Goal: Task Accomplishment & Management: Manage account settings

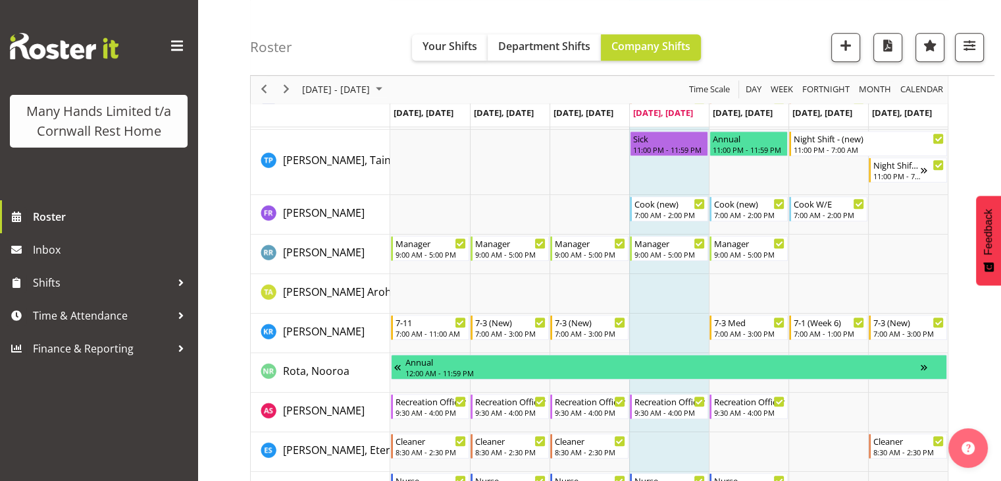
scroll to position [762, 0]
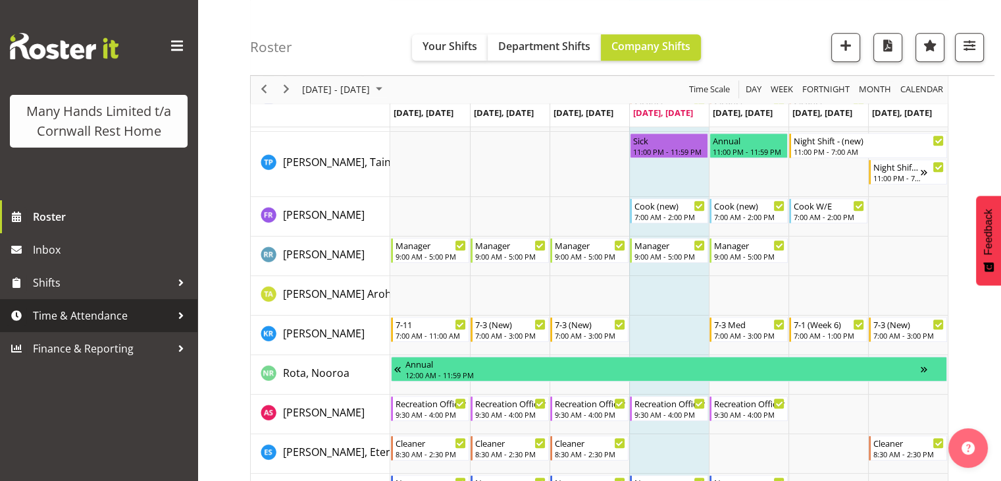
click at [84, 319] on span "Time & Attendance" at bounding box center [102, 316] width 138 height 20
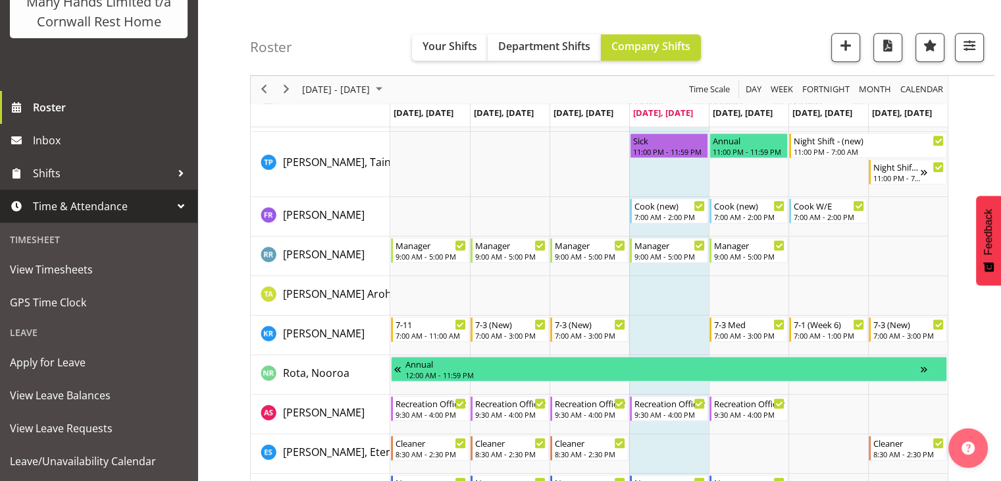
scroll to position [111, 0]
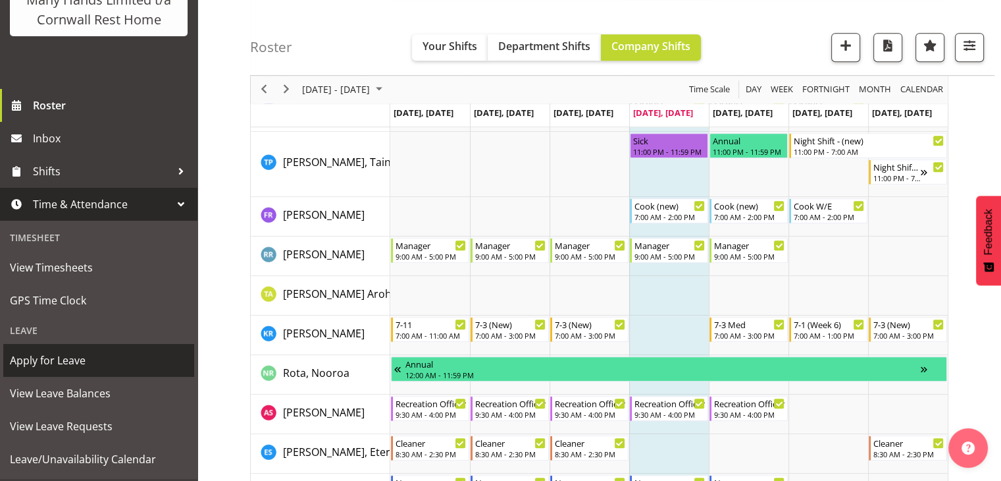
click at [111, 370] on span "Apply for Leave" at bounding box center [99, 360] width 178 height 20
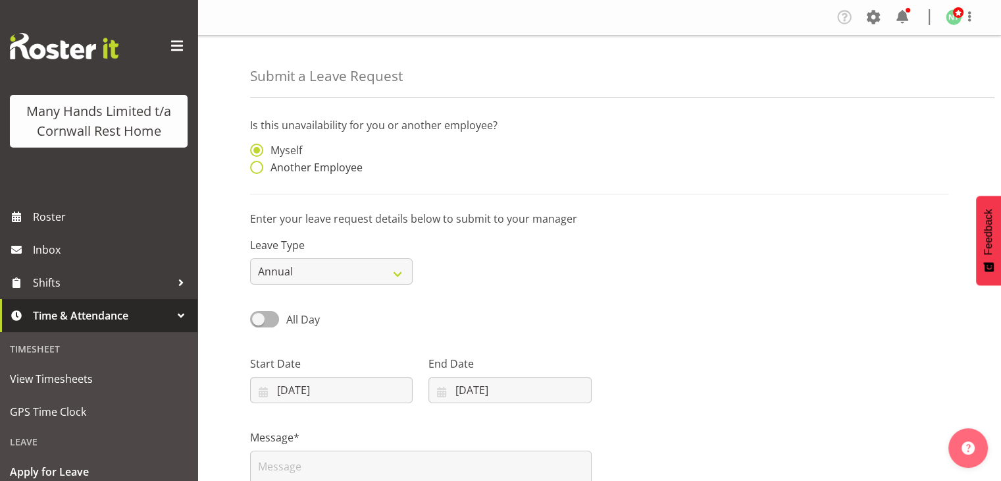
click at [255, 167] on span at bounding box center [256, 167] width 13 height 13
click at [255, 167] on input "Another Employee" at bounding box center [254, 167] width 9 height 9
radio input "true"
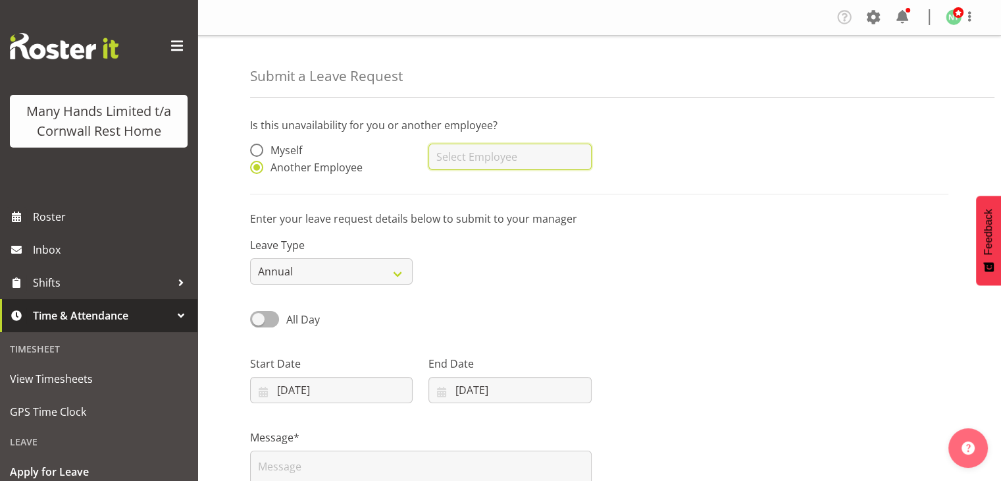
click at [442, 156] on input "text" at bounding box center [510, 157] width 163 height 26
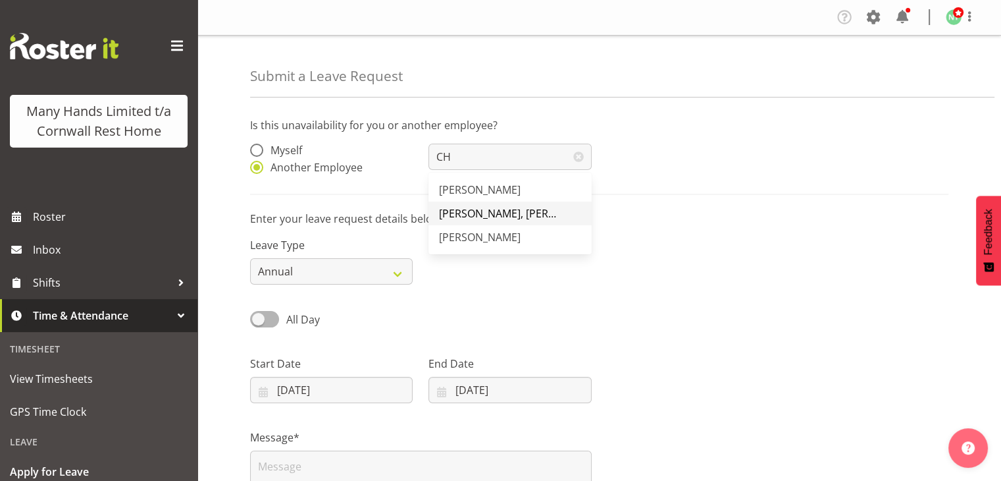
click at [481, 213] on span "[PERSON_NAME], [PERSON_NAME]" at bounding box center [523, 213] width 169 height 14
type input "[PERSON_NAME], [PERSON_NAME]"
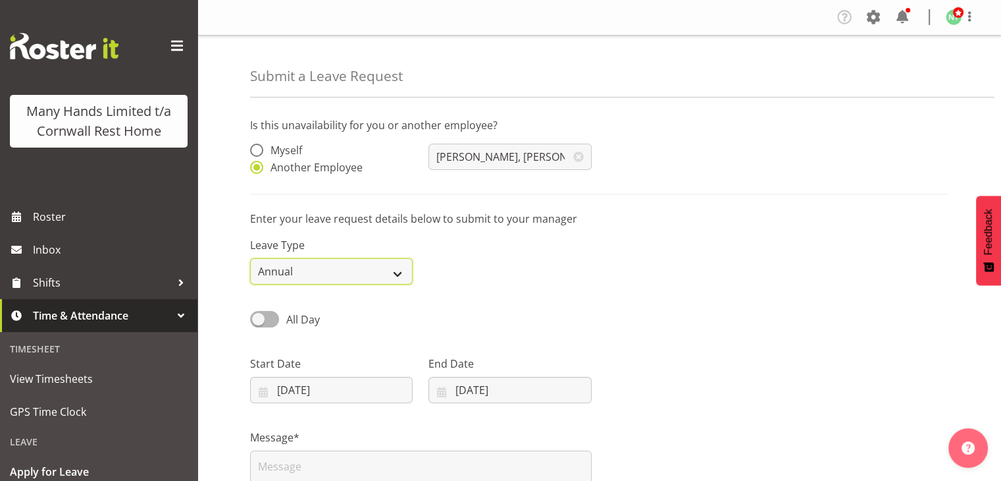
click at [389, 267] on select "Annual Sick Leave Without Pay Bereavement Domestic Violence Parental Jury Servi…" at bounding box center [331, 271] width 163 height 26
select select "Sick"
click at [250, 258] on select "Annual Sick Leave Without Pay Bereavement Domestic Violence Parental Jury Servi…" at bounding box center [331, 271] width 163 height 26
click at [568, 388] on input "16/08/2025" at bounding box center [510, 390] width 163 height 26
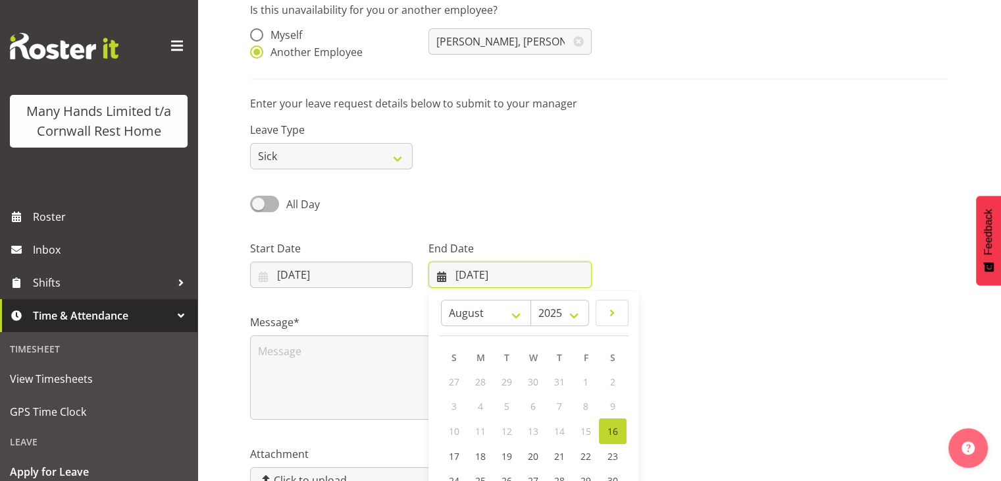
scroll to position [116, 0]
click at [447, 456] on link "17" at bounding box center [454, 455] width 26 height 24
type input "17/08/2025"
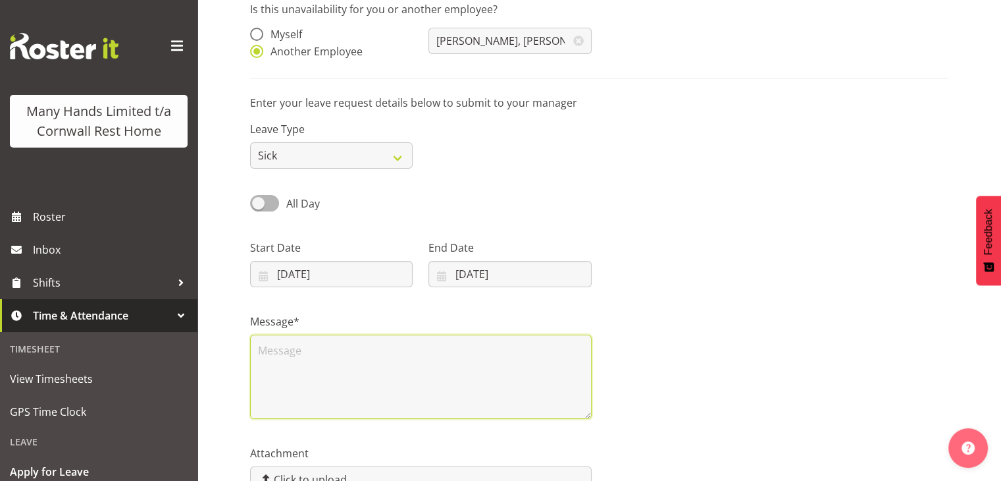
click at [383, 367] on textarea at bounding box center [421, 376] width 342 height 84
type textarea "v"
click at [403, 351] on textarea "Vomiting - scheduled to work 16/08/25 7-3pm and 17/08/25 7-1pm" at bounding box center [421, 376] width 342 height 84
click at [258, 363] on textarea "Vomiting - scheduled to work Saturday 16/08/25 7-3pm and 17/08/25 7-1pm" at bounding box center [421, 376] width 342 height 84
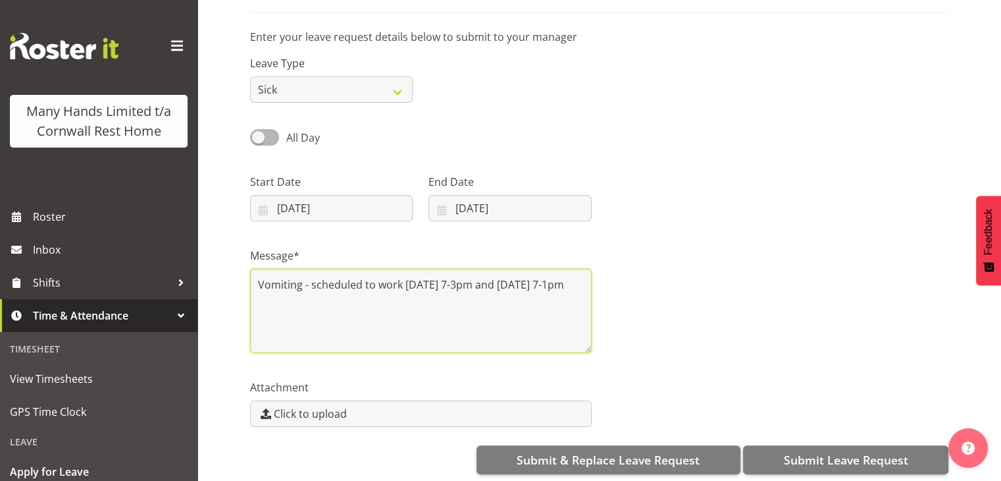
scroll to position [196, 0]
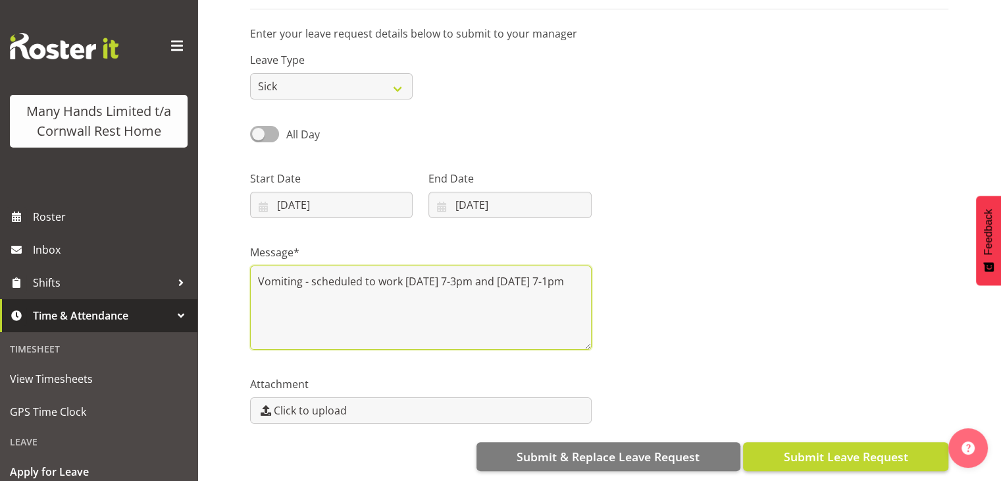
type textarea "Vomiting - scheduled to work Saturday 16/08/25 7-3pm and Sunday 17/08/25 7-1pm"
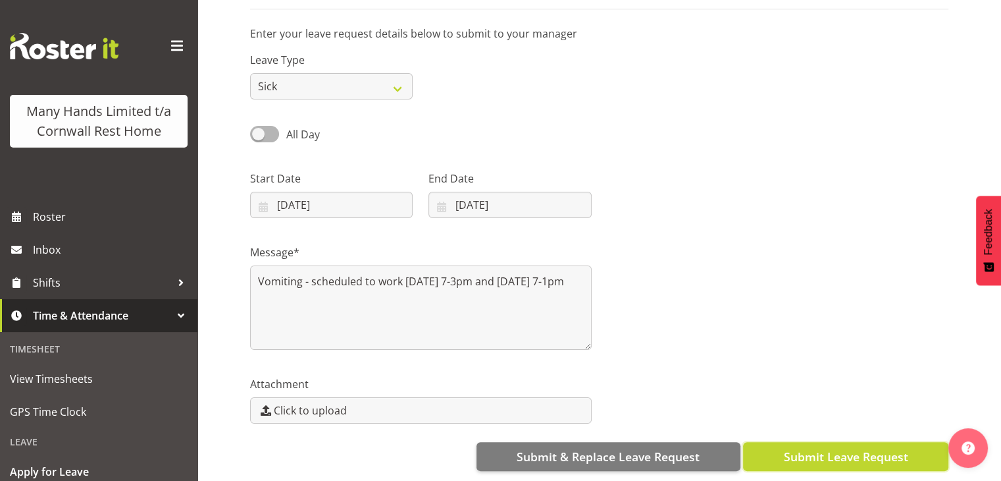
click at [836, 450] on span "Submit Leave Request" at bounding box center [846, 456] width 124 height 17
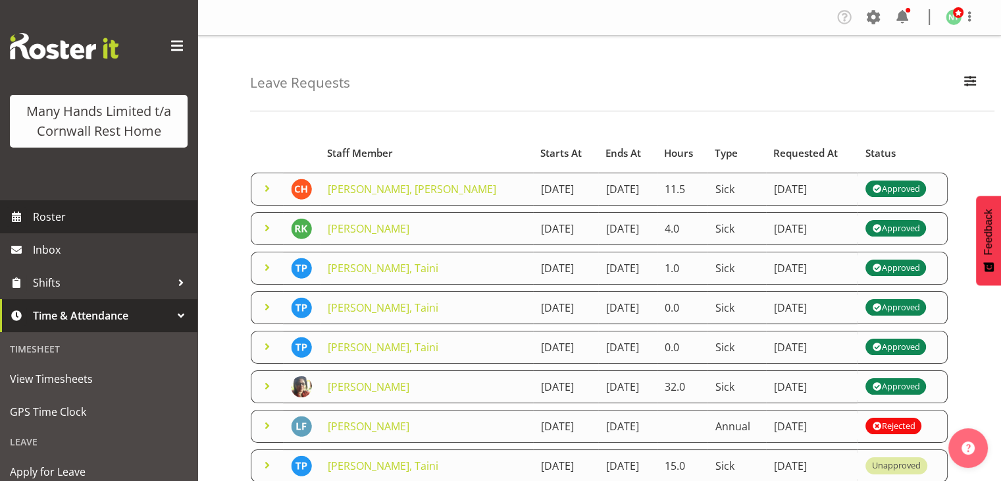
click at [119, 226] on span "Roster" at bounding box center [112, 217] width 158 height 20
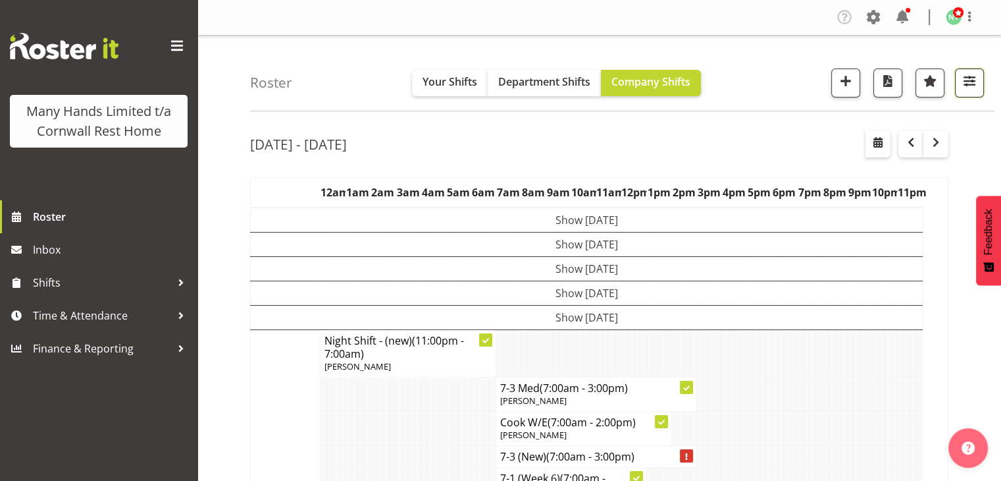
click at [964, 80] on span "button" at bounding box center [969, 80] width 17 height 17
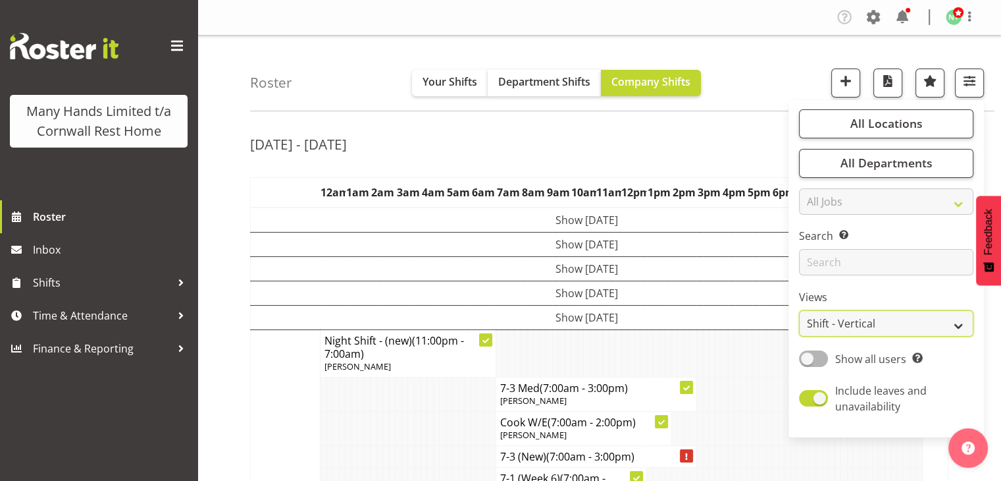
click at [945, 318] on select "Staff Role Shift - Horizontal Shift - Vertical Staff - Location" at bounding box center [886, 323] width 174 height 26
select select "staff"
click at [800, 310] on select "Staff Role Shift - Horizontal Shift - Vertical Staff - Location" at bounding box center [886, 323] width 174 height 26
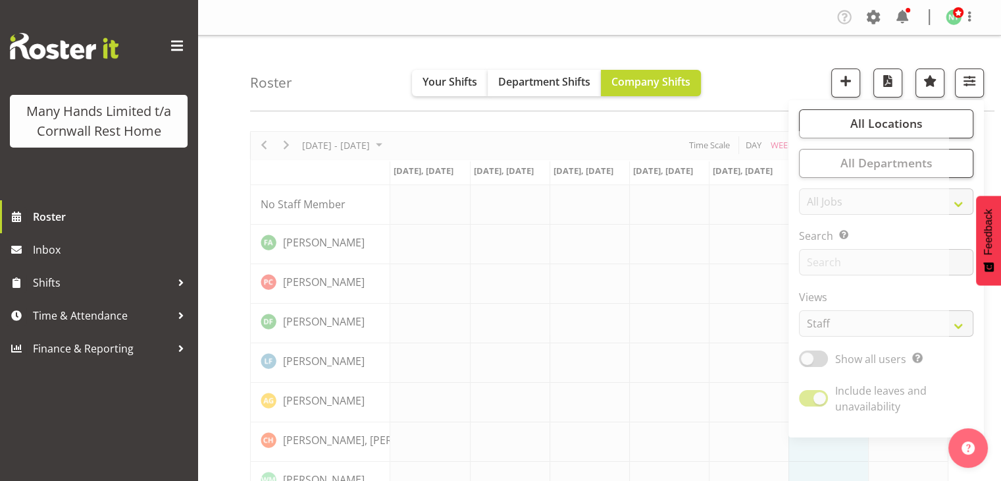
click at [927, 45] on div "Roster Your Shifts Department Shifts Company Shifts All Locations Clear [GEOGRA…" at bounding box center [622, 74] width 745 height 76
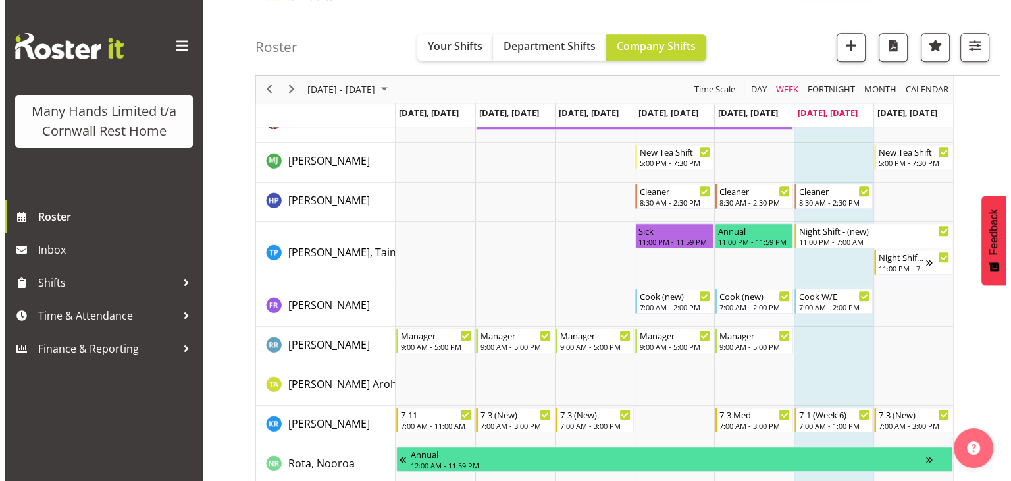
scroll to position [693, 0]
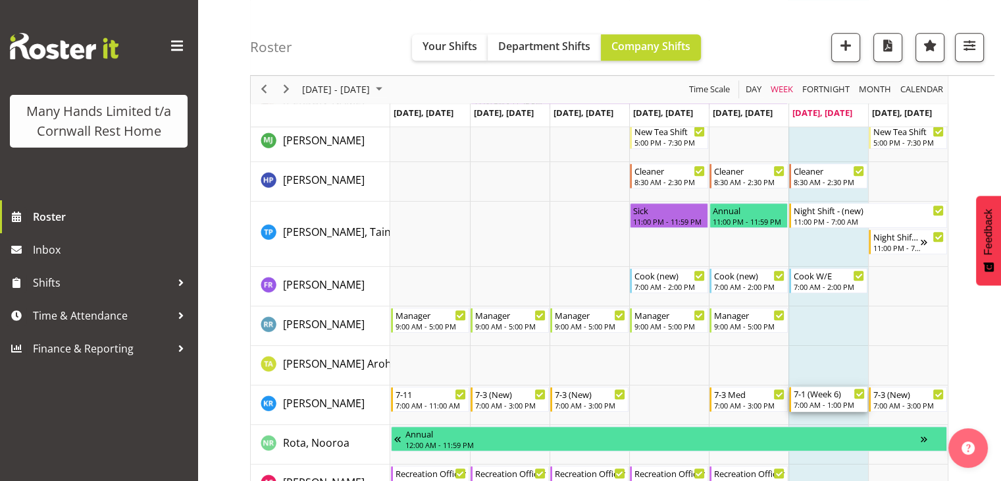
click at [822, 396] on div "7-1 (Week 6)" at bounding box center [829, 392] width 71 height 13
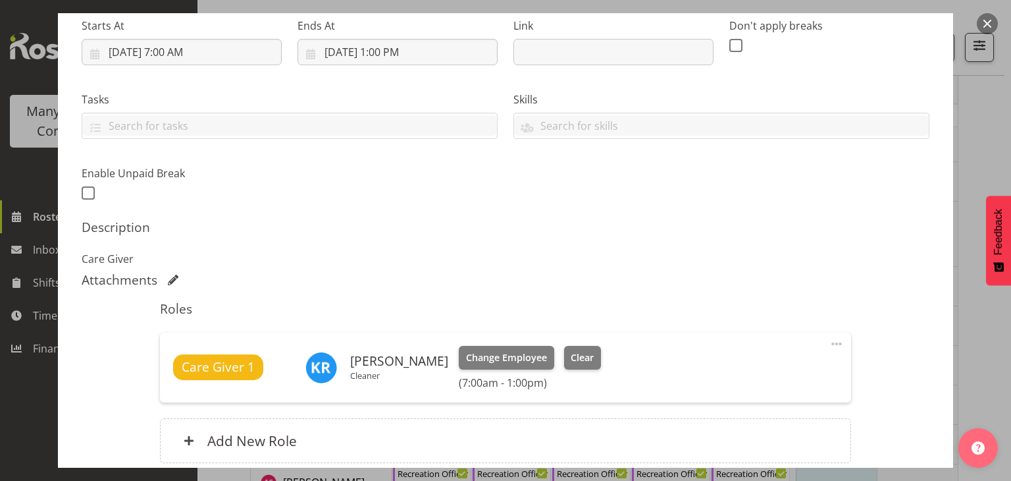
scroll to position [216, 0]
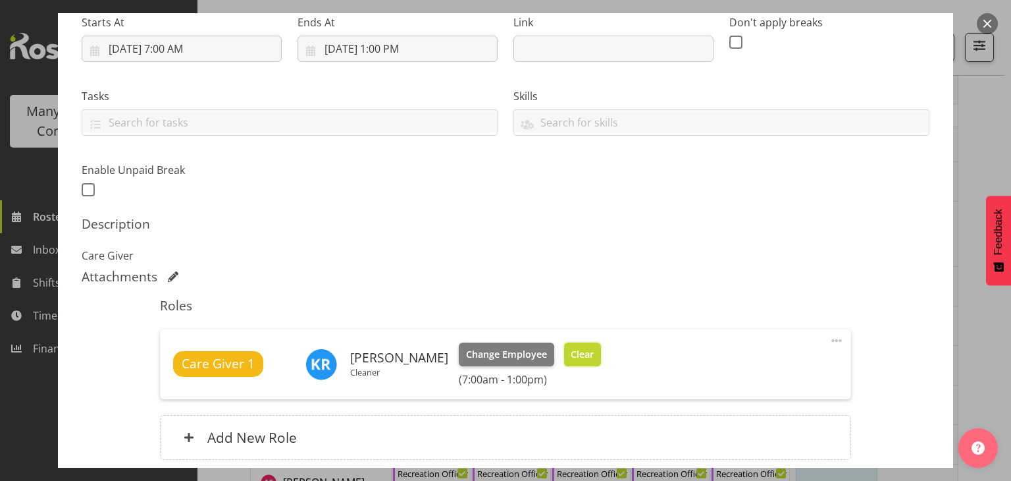
click at [579, 350] on span "Clear" at bounding box center [582, 354] width 23 height 14
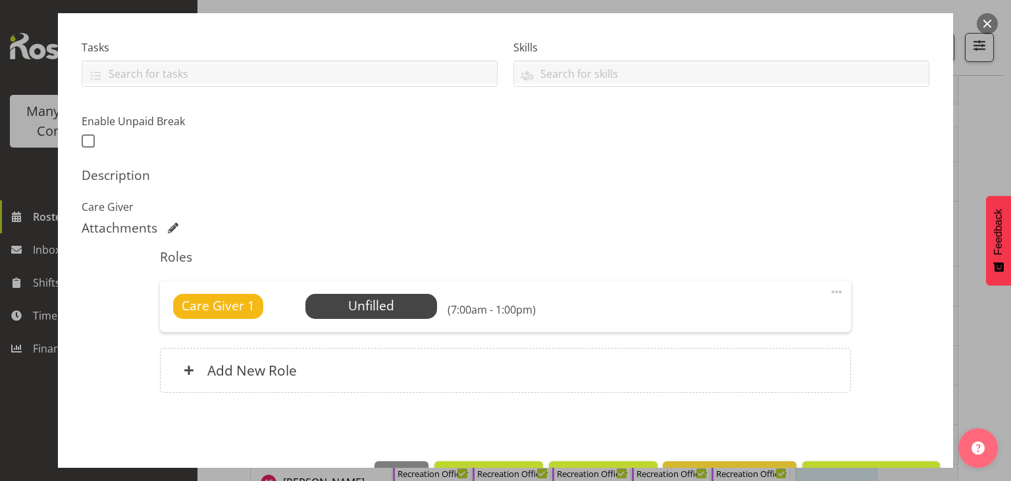
scroll to position [306, 0]
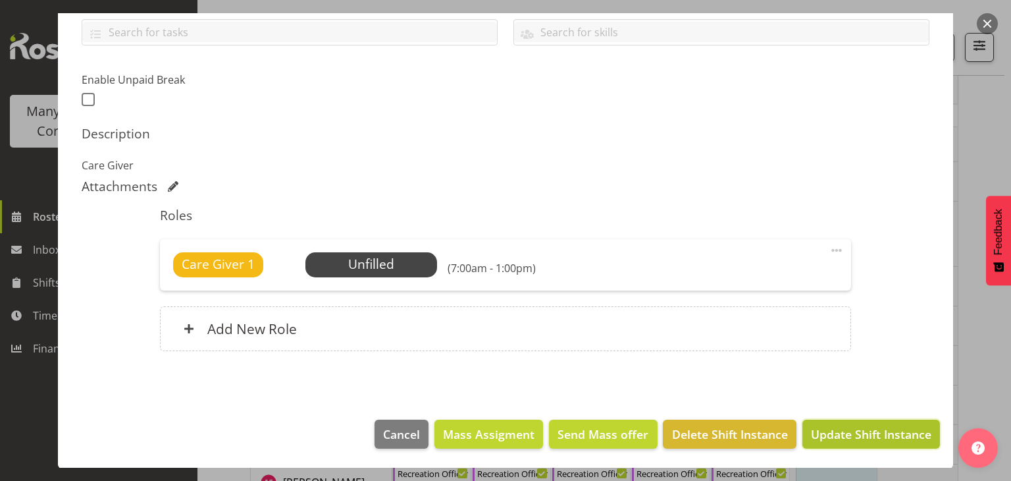
click at [883, 444] on button "Update Shift Instance" at bounding box center [872, 433] width 138 height 29
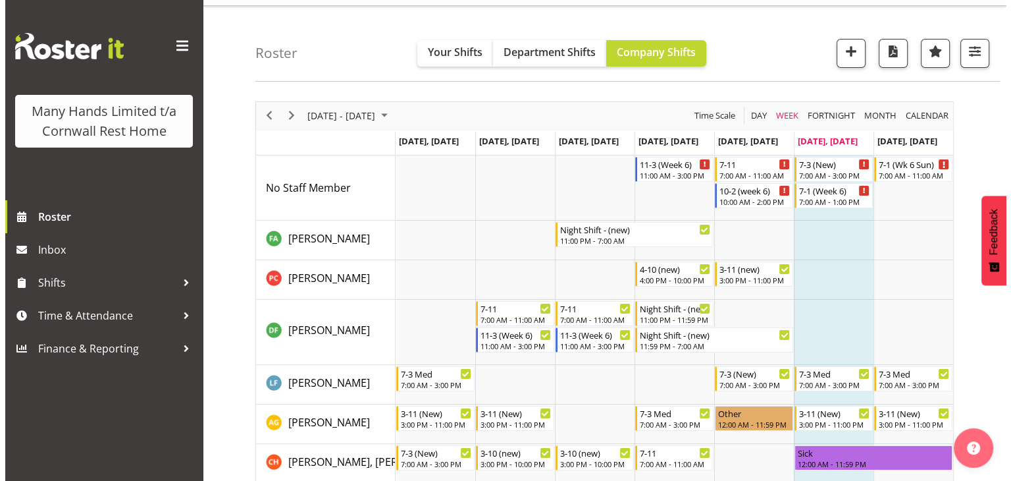
scroll to position [10, 0]
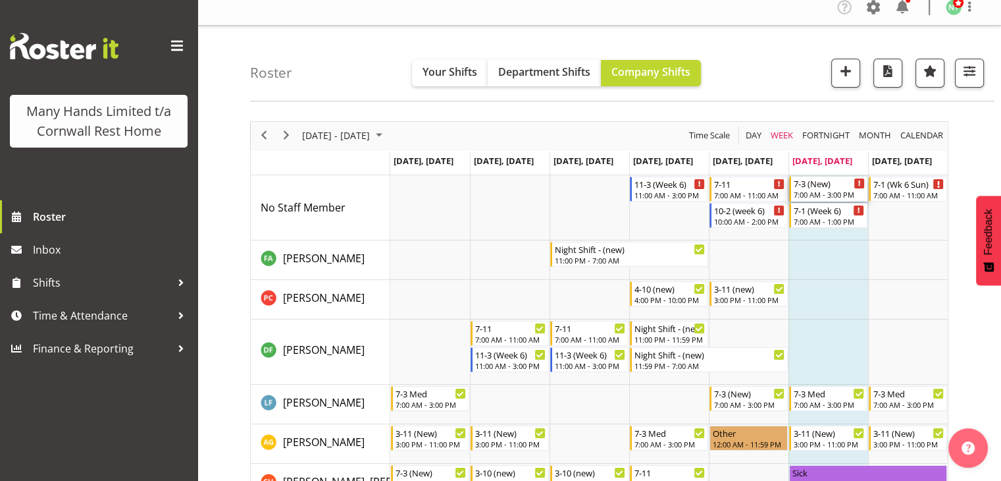
click at [837, 189] on div "7:00 AM - 3:00 PM" at bounding box center [829, 194] width 71 height 11
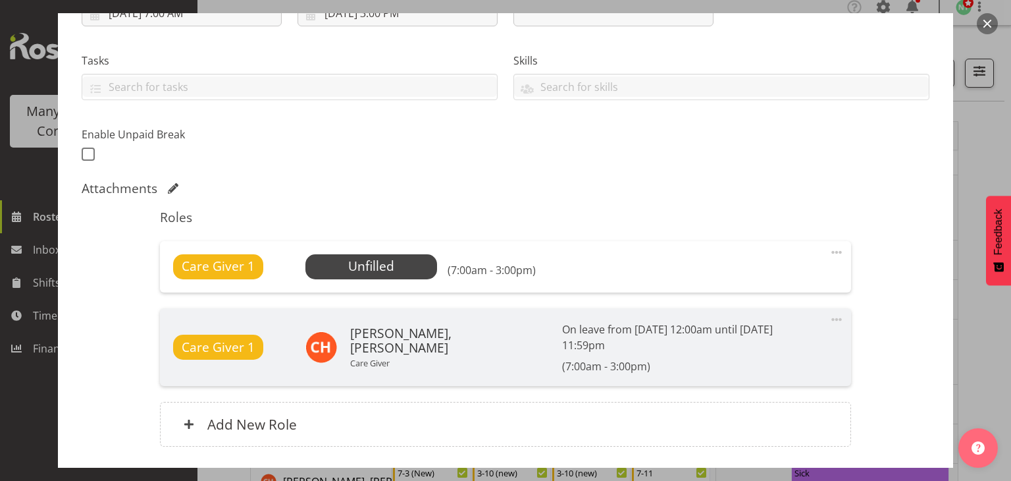
scroll to position [332, 0]
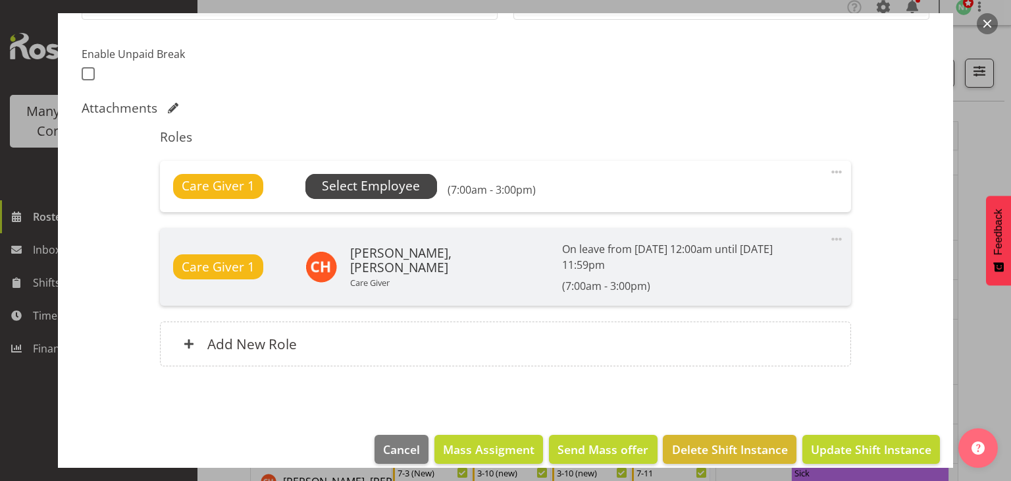
click at [373, 192] on span "Select Employee" at bounding box center [371, 185] width 98 height 19
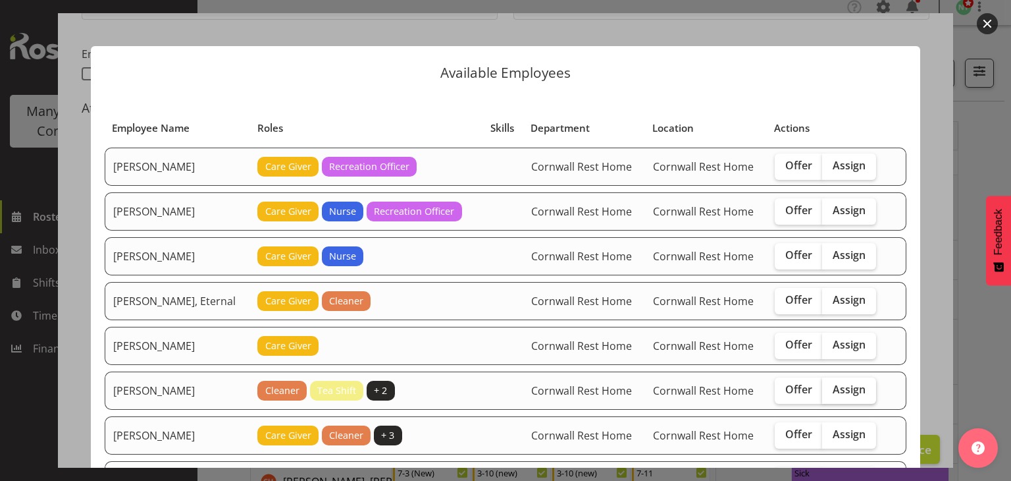
click at [839, 385] on span "Assign" at bounding box center [849, 389] width 33 height 13
click at [831, 385] on input "Assign" at bounding box center [826, 389] width 9 height 9
checkbox input "true"
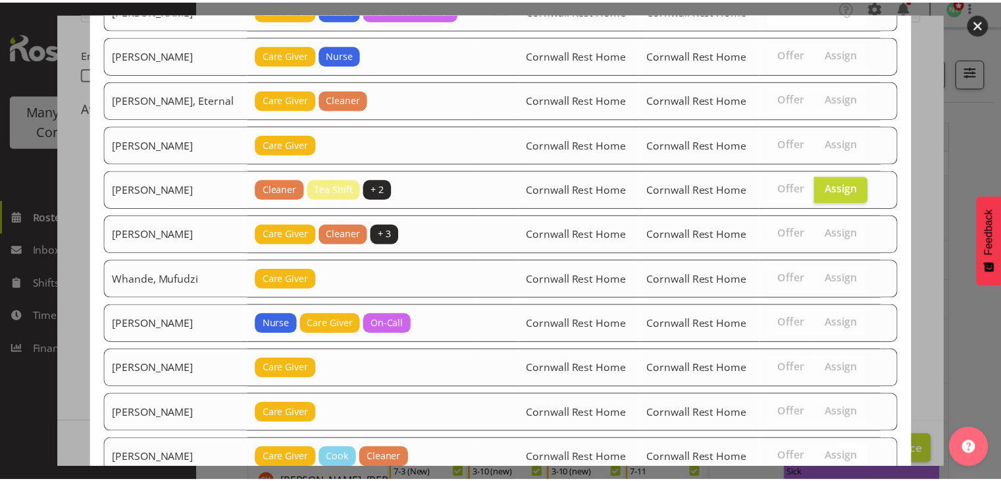
scroll to position [399, 0]
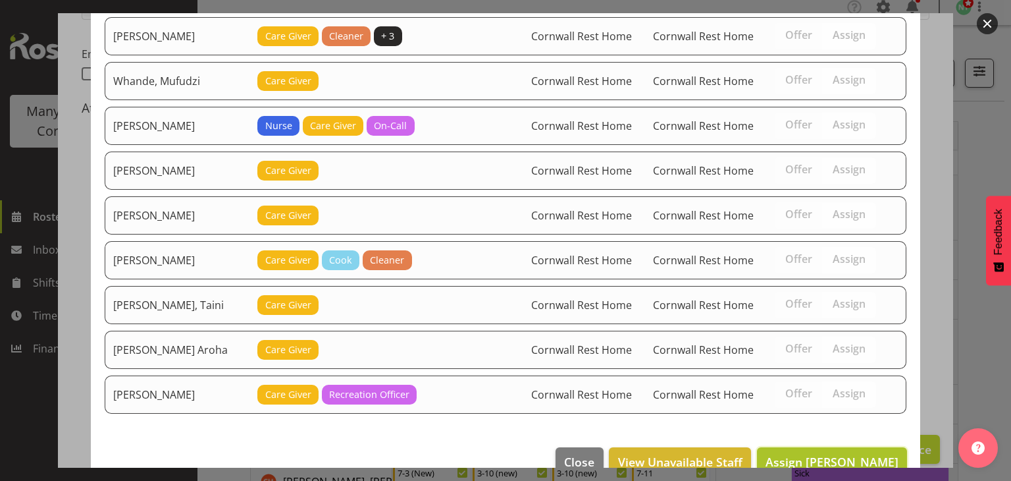
click at [844, 454] on span "Assign Richardson, Kirsty" at bounding box center [832, 462] width 133 height 16
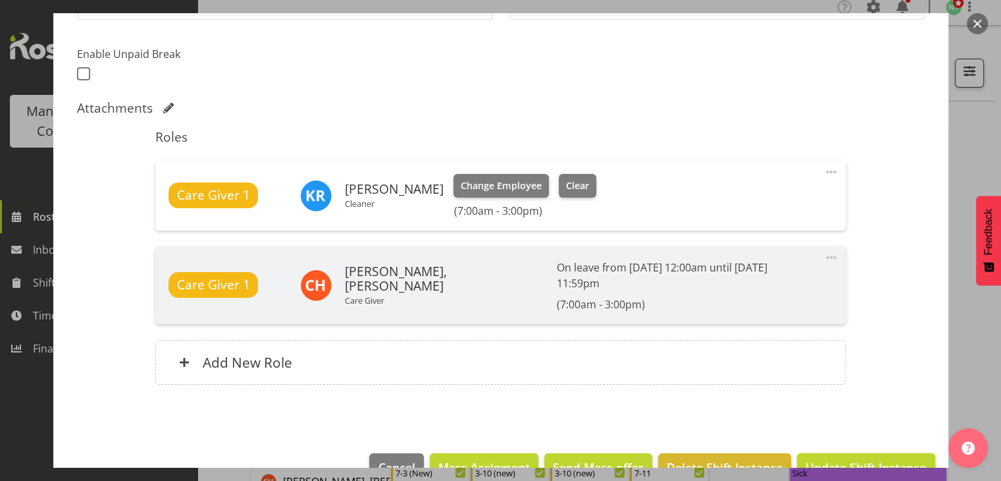
click at [844, 458] on span "Update Shift Instance" at bounding box center [866, 466] width 120 height 17
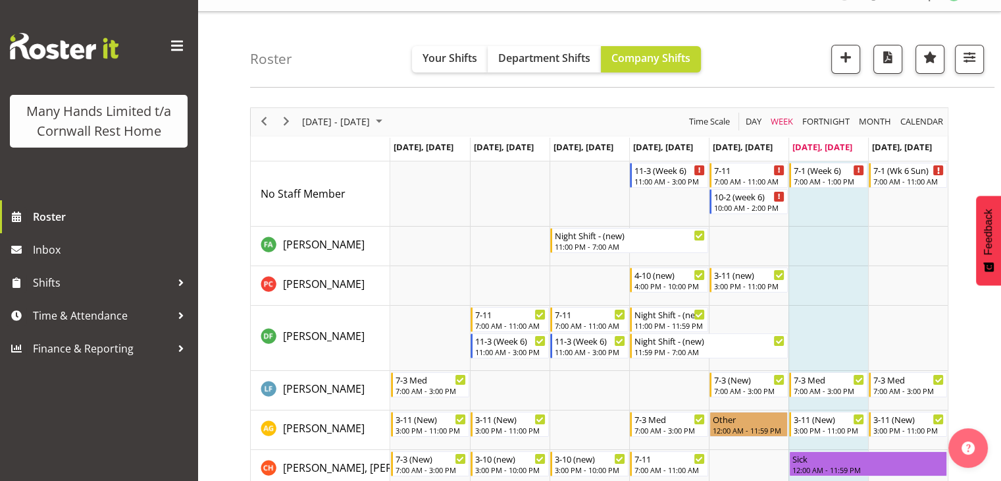
scroll to position [0, 0]
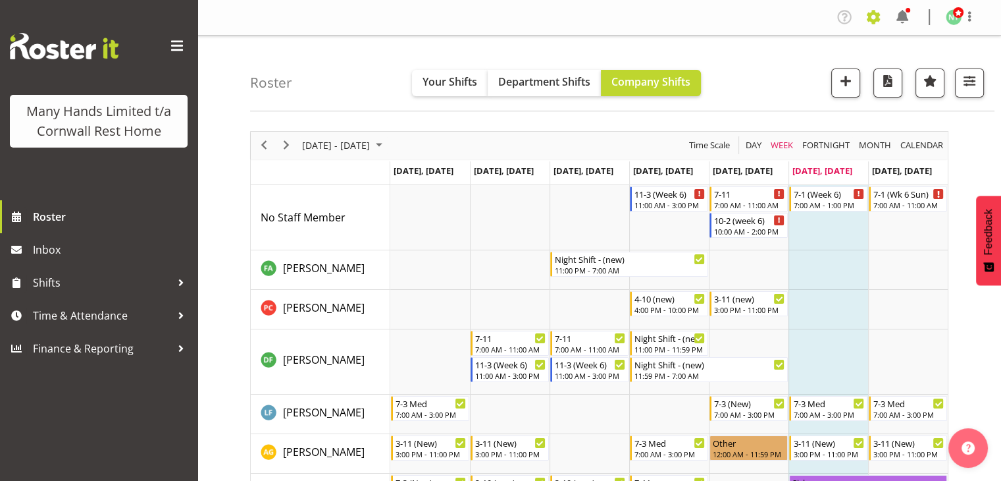
click at [870, 19] on span at bounding box center [873, 17] width 21 height 21
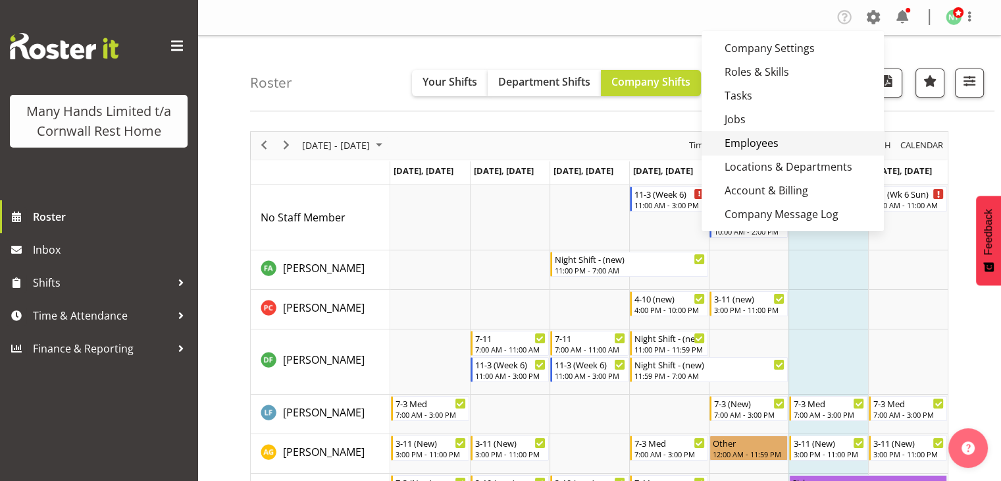
click at [759, 136] on link "Employees" at bounding box center [793, 143] width 182 height 24
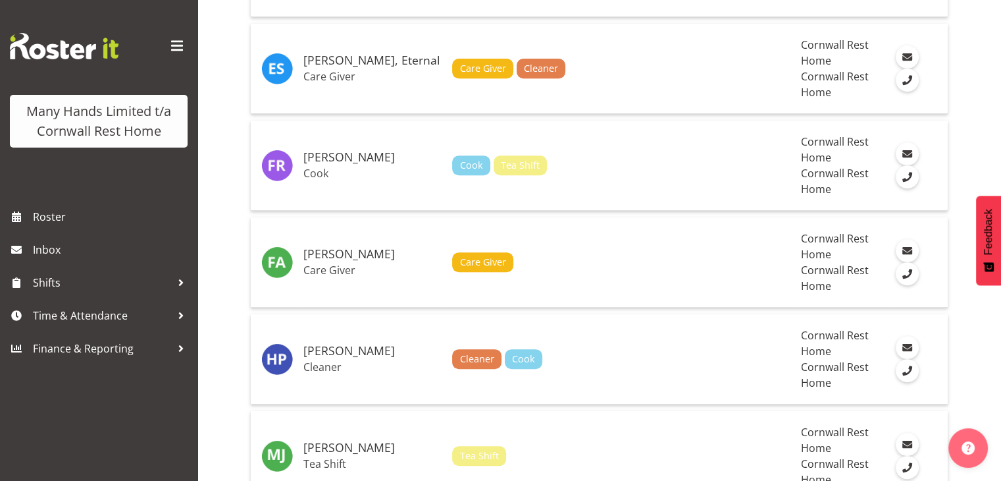
scroll to position [701, 0]
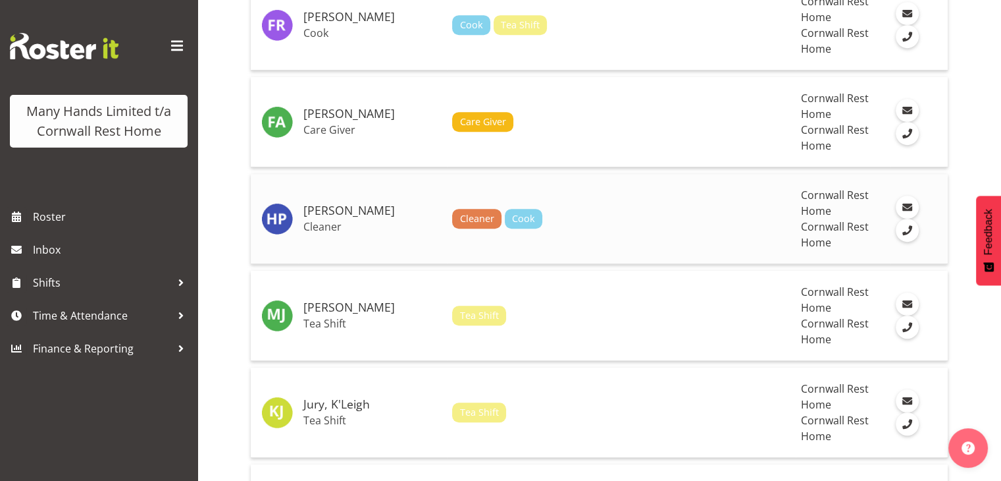
click at [356, 204] on h5 "[PERSON_NAME]" at bounding box center [373, 210] width 138 height 13
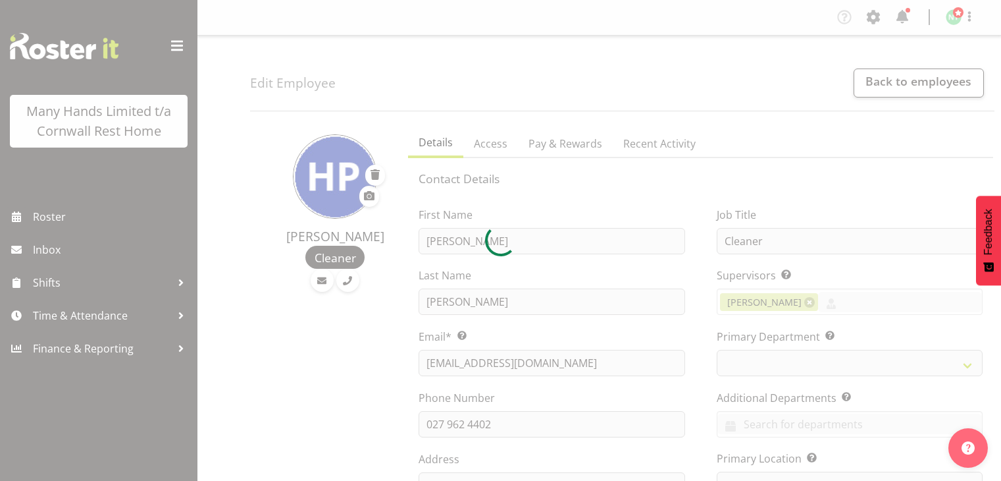
select select "TimelineWeek"
select select
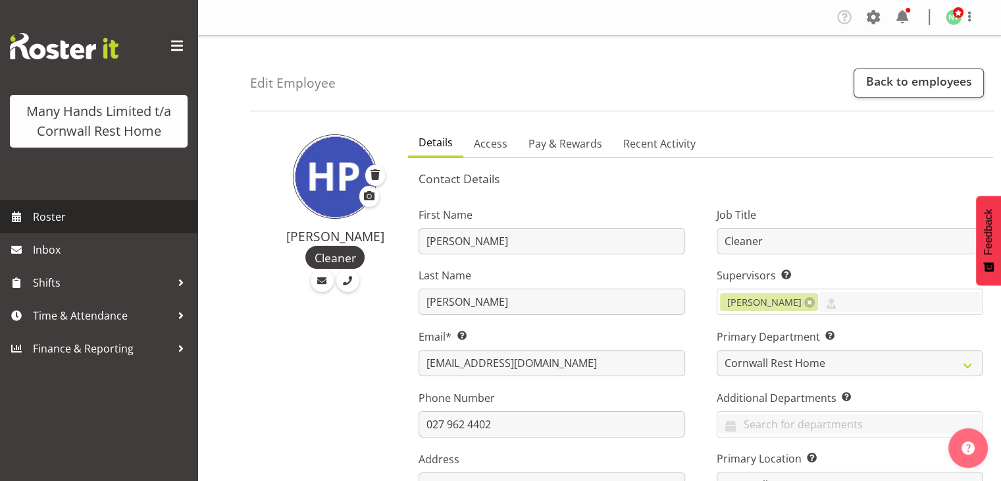
click at [49, 219] on span "Roster" at bounding box center [112, 217] width 158 height 20
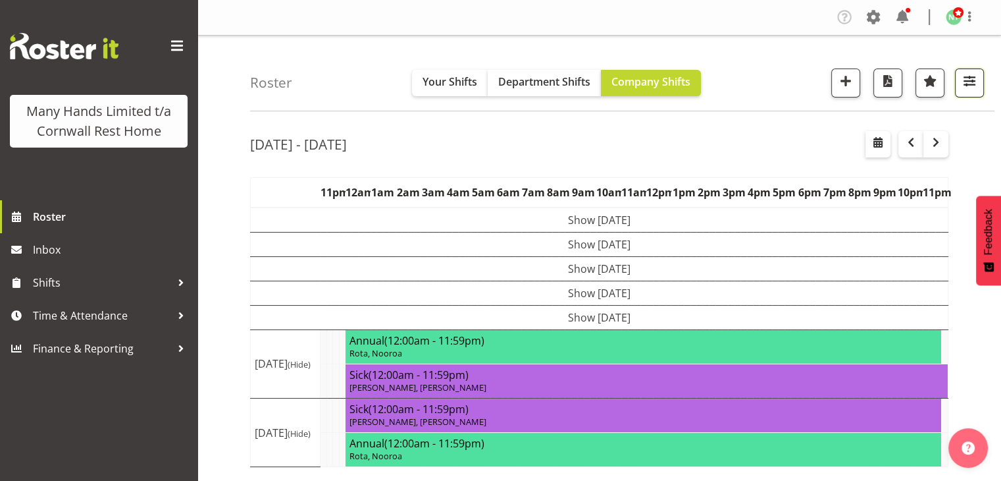
click at [971, 80] on span "button" at bounding box center [969, 80] width 17 height 17
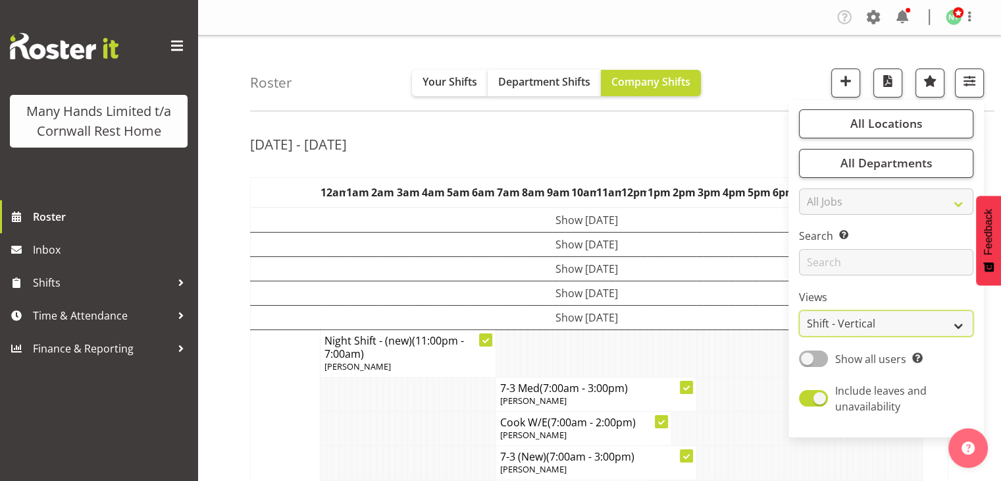
click at [953, 327] on select "Staff Role Shift - Horizontal Shift - Vertical Staff - Location" at bounding box center [886, 323] width 174 height 26
select select "staff"
click at [800, 310] on select "Staff Role Shift - Horizontal Shift - Vertical Staff - Location" at bounding box center [886, 323] width 174 height 26
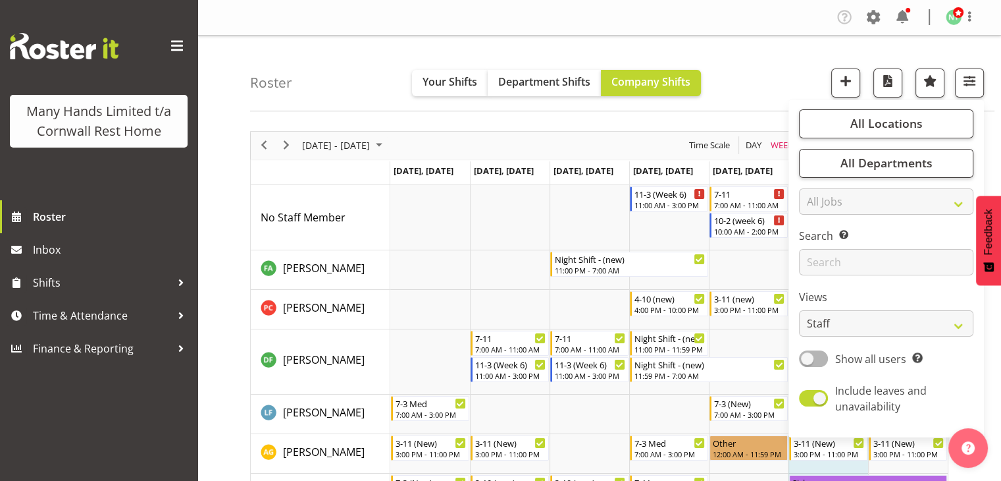
click at [777, 79] on div "Roster Your Shifts Department Shifts Company Shifts All Locations Clear [GEOGRA…" at bounding box center [622, 74] width 745 height 76
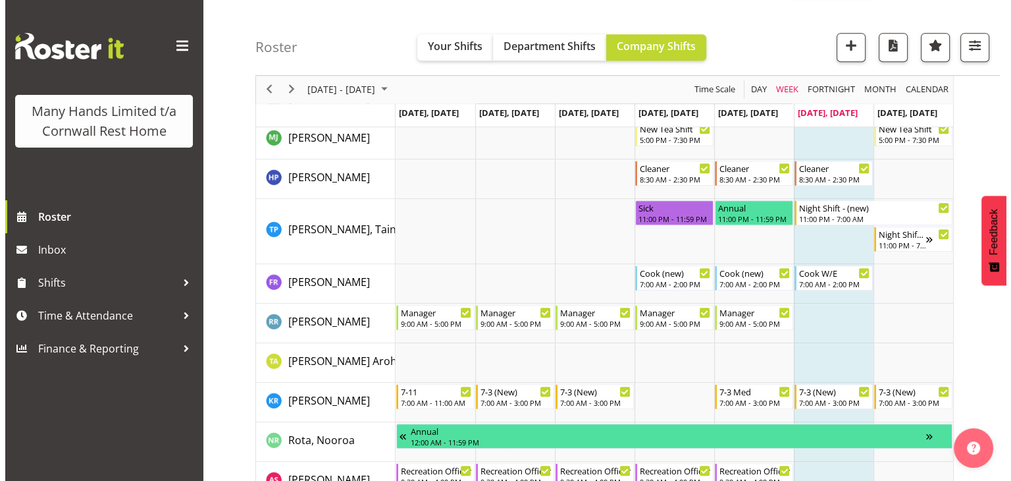
scroll to position [698, 0]
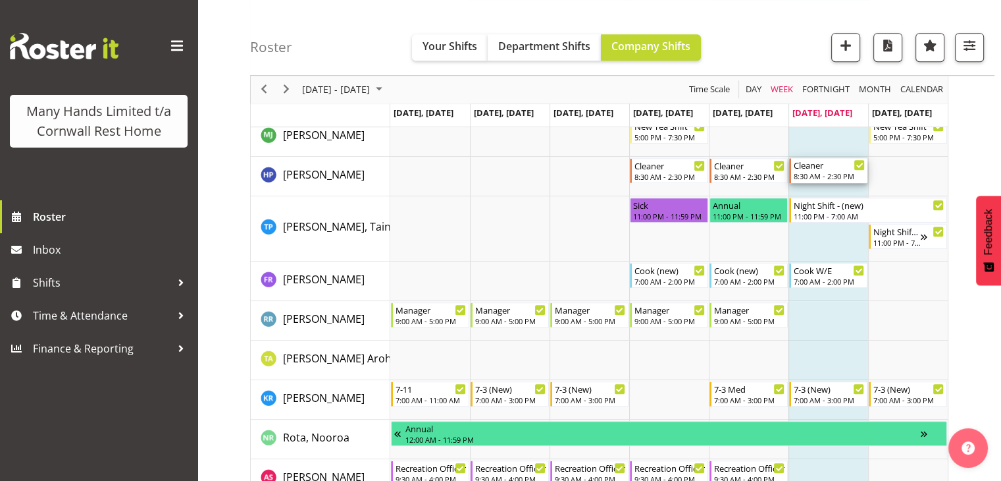
click at [817, 175] on div "8:30 AM - 2:30 PM" at bounding box center [829, 176] width 71 height 11
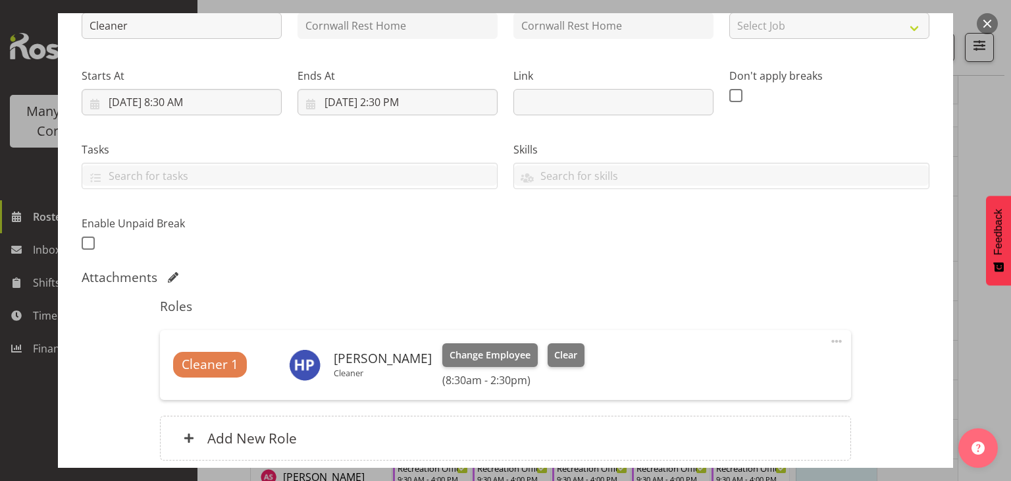
scroll to position [163, 0]
click at [379, 101] on input "[DATE] 2:30 PM" at bounding box center [398, 101] width 200 height 26
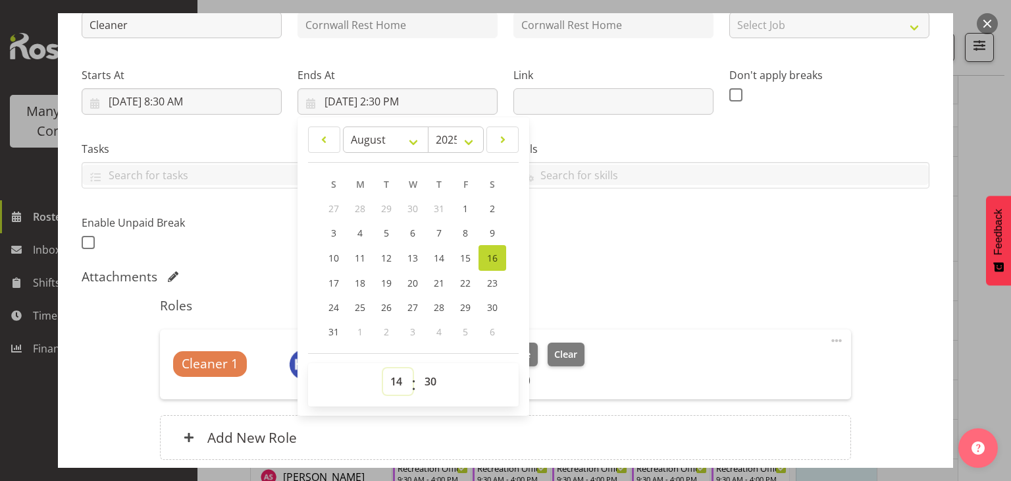
click at [392, 385] on select "00 01 02 03 04 05 06 07 08 09 10 11 12 13 14 15 16 17 18 19 20 21 22 23" at bounding box center [398, 381] width 30 height 26
select select "13"
click at [383, 368] on select "00 01 02 03 04 05 06 07 08 09 10 11 12 13 14 15 16 17 18 19 20 21 22 23" at bounding box center [398, 381] width 30 height 26
type input "[DATE] 1:30 PM"
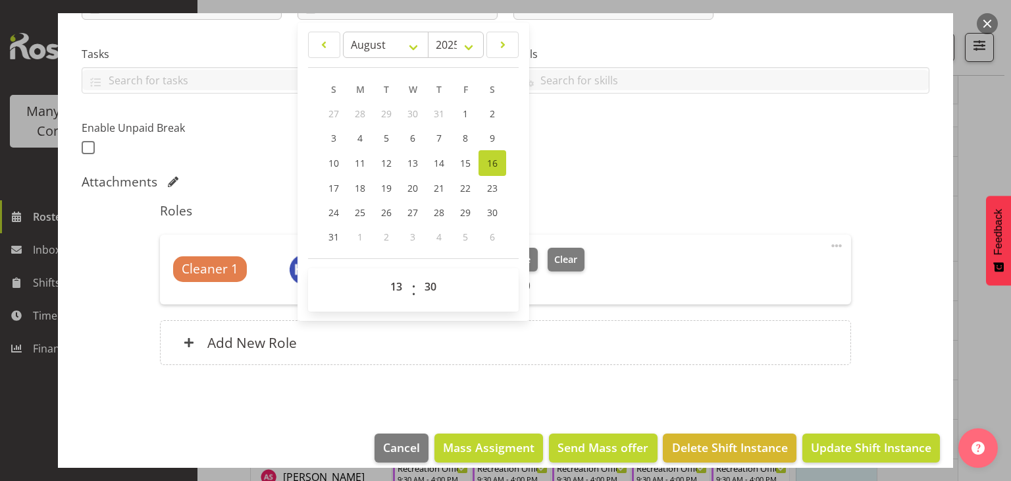
scroll to position [261, 0]
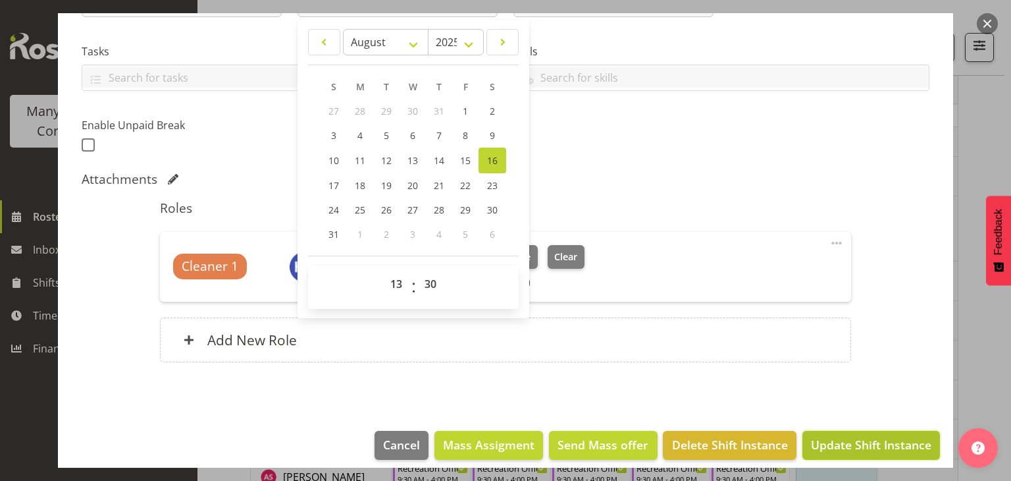
click at [847, 449] on span "Update Shift Instance" at bounding box center [871, 444] width 120 height 17
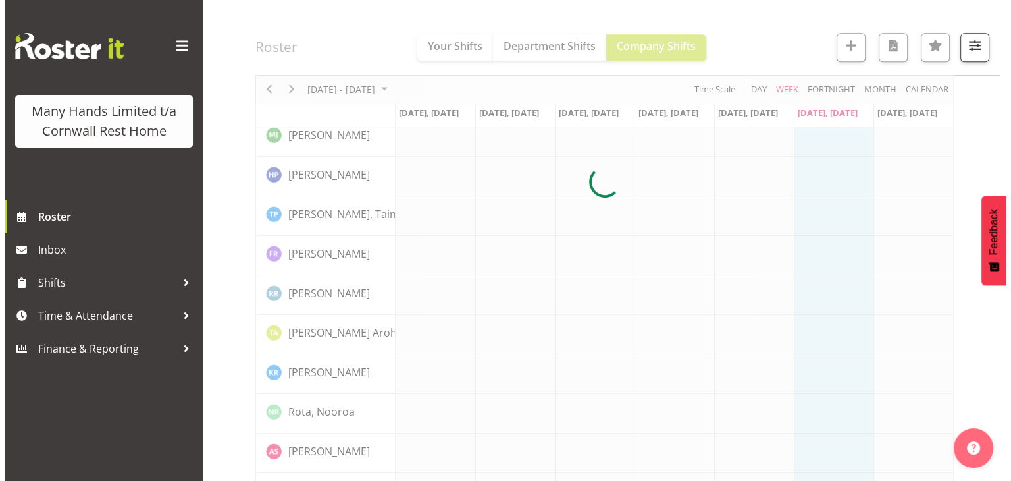
scroll to position [698, 0]
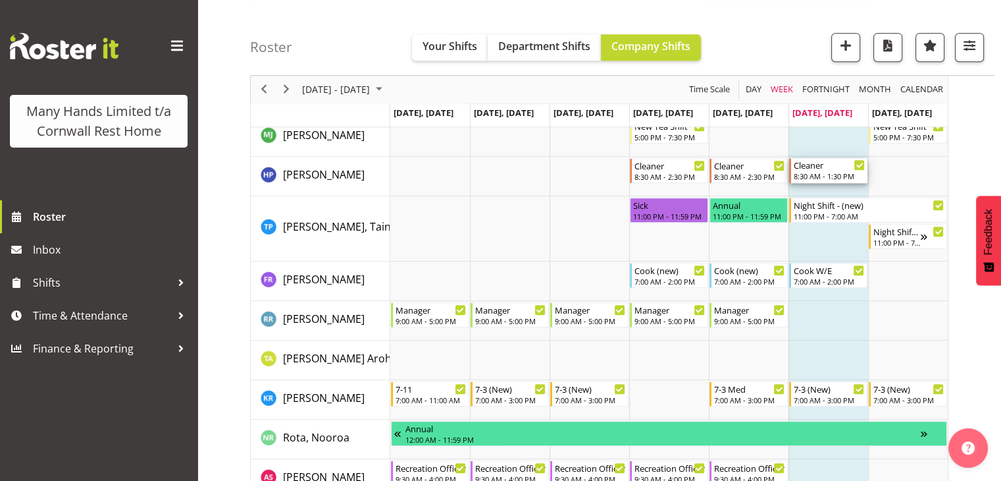
click at [830, 171] on div "8:30 AM - 1:30 PM" at bounding box center [829, 176] width 71 height 11
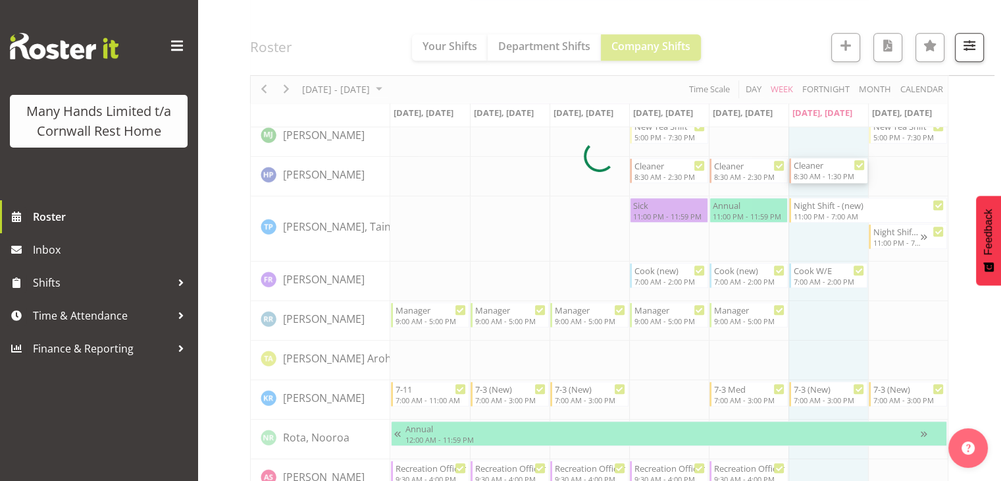
select select "7"
select select "2025"
select select "8"
select select "30"
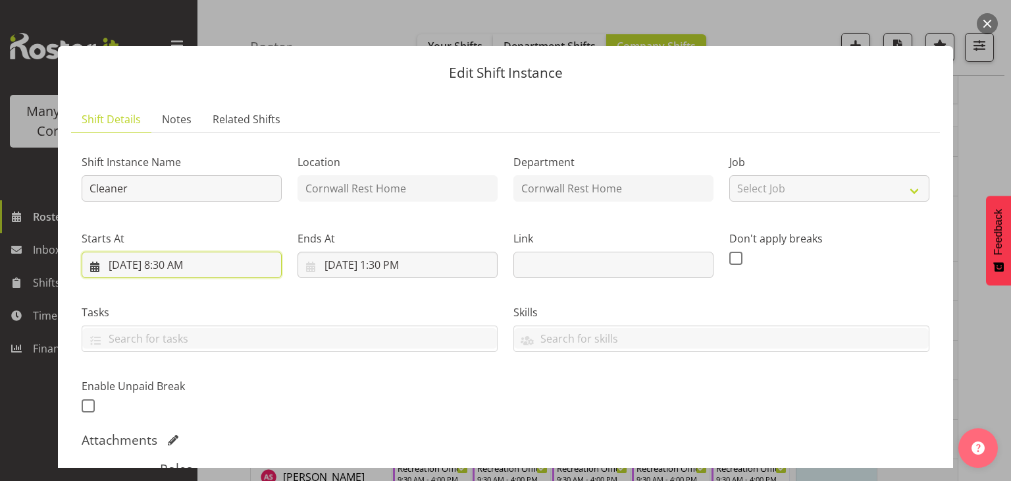
click at [163, 267] on input "[DATE] 8:30 AM" at bounding box center [182, 265] width 200 height 26
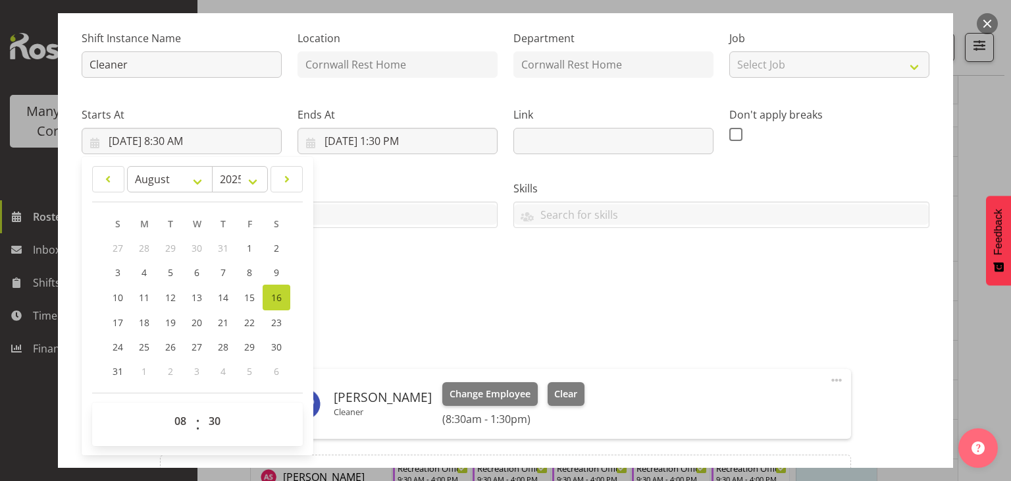
scroll to position [143, 0]
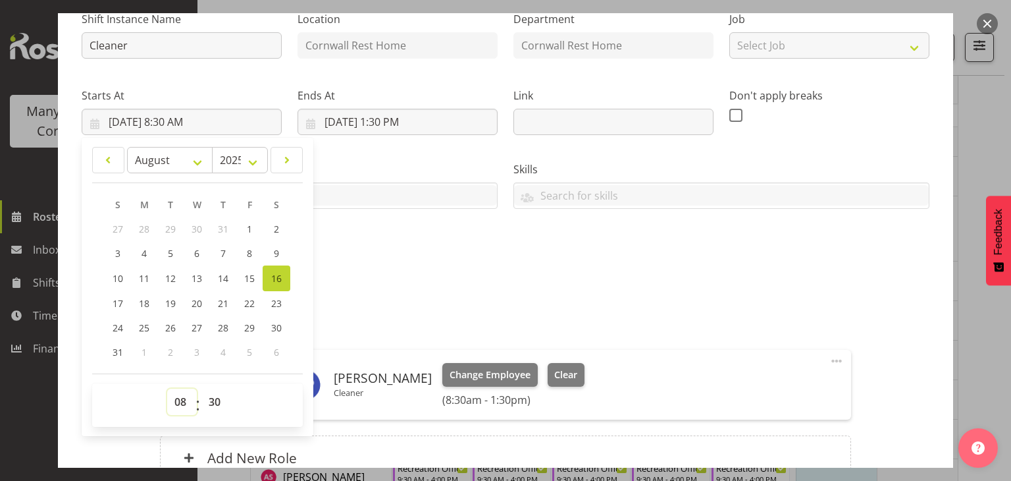
click at [182, 402] on select "00 01 02 03 04 05 06 07 08 09 10 11 12 13 14 15 16 17 18 19 20 21 22 23" at bounding box center [182, 401] width 30 height 26
select select "7"
click at [167, 388] on select "00 01 02 03 04 05 06 07 08 09 10 11 12 13 14 15 16 17 18 19 20 21 22 23" at bounding box center [182, 401] width 30 height 26
type input "[DATE] 7:30 AM"
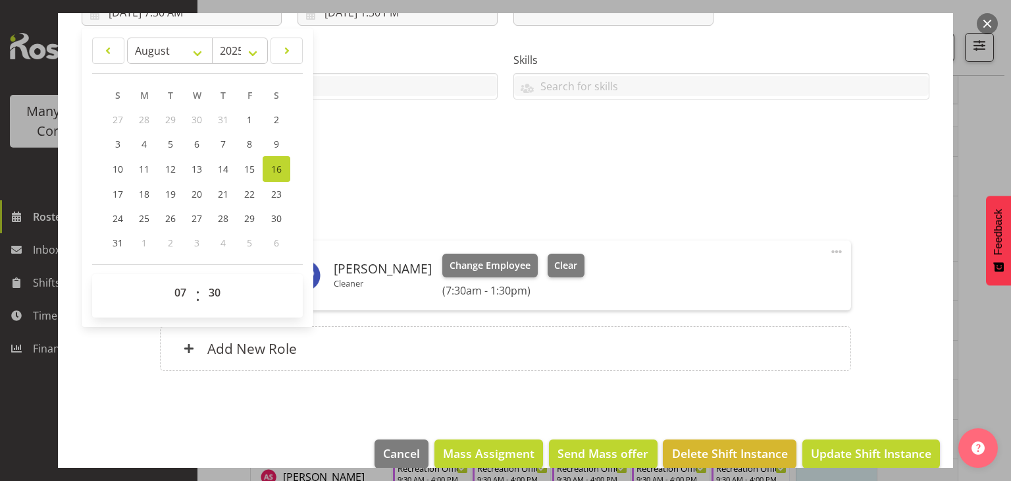
scroll to position [272, 0]
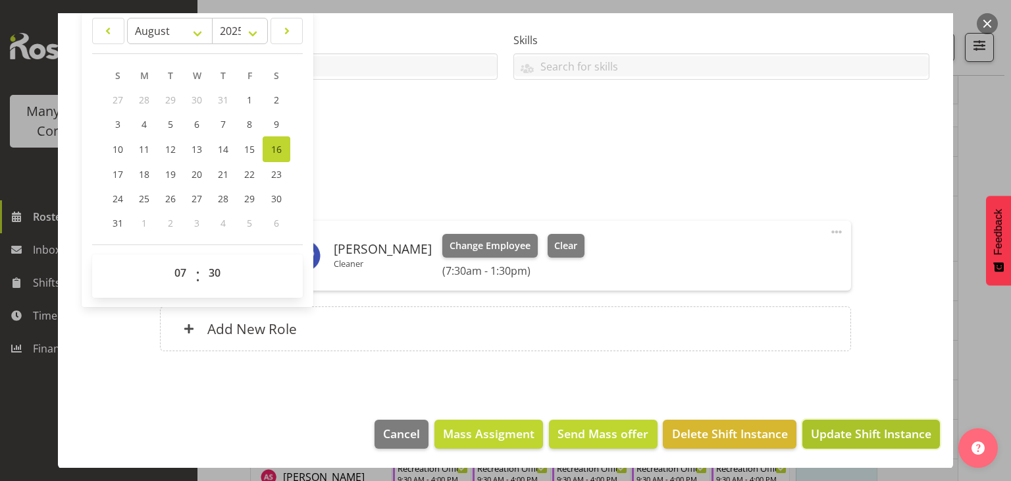
click at [896, 432] on span "Update Shift Instance" at bounding box center [871, 433] width 120 height 17
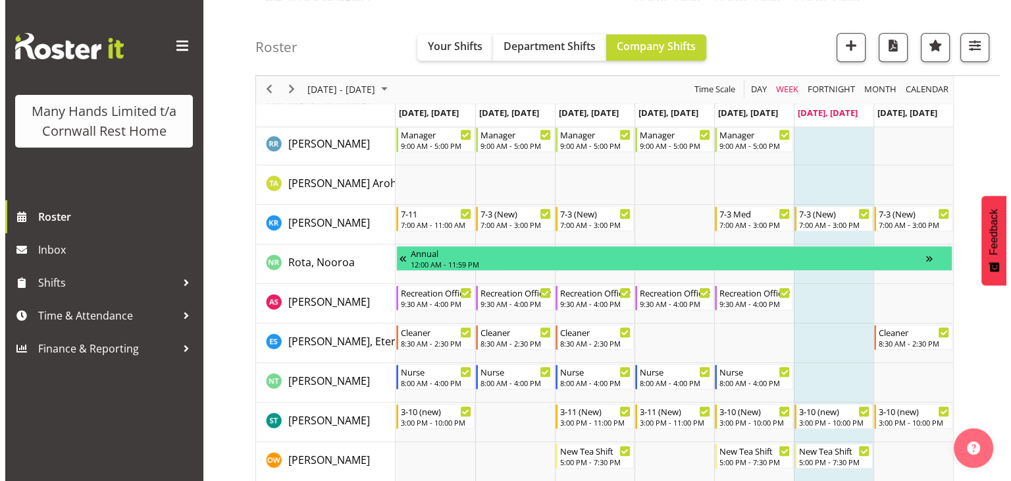
scroll to position [874, 0]
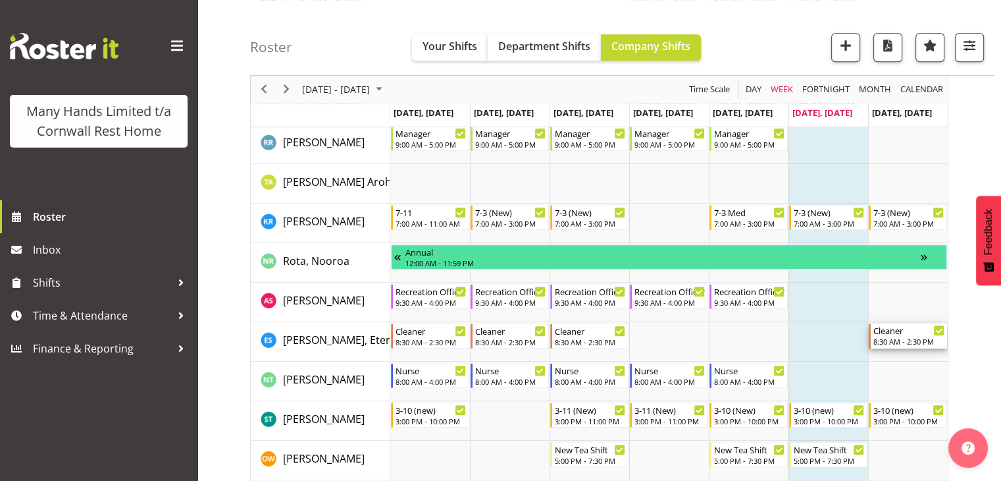
click at [911, 338] on div "8:30 AM - 2:30 PM" at bounding box center [909, 341] width 71 height 11
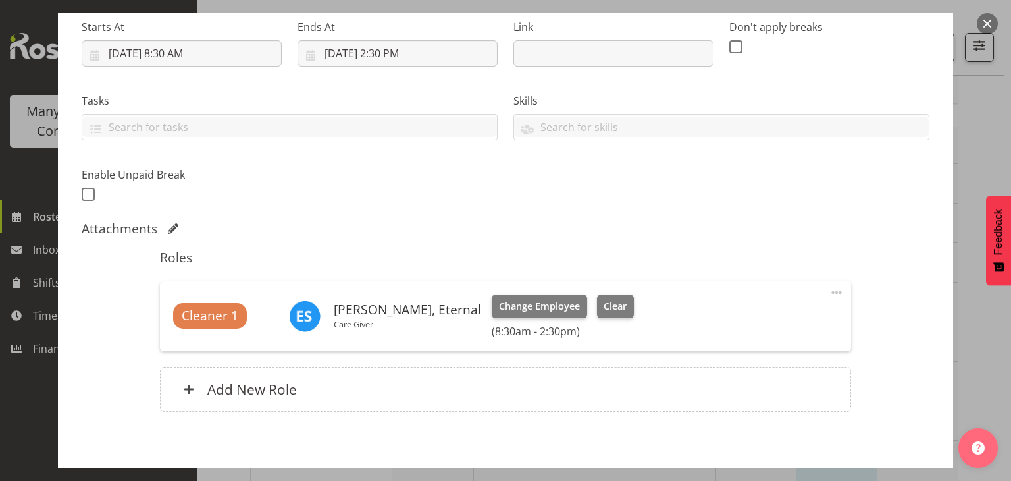
scroll to position [225, 0]
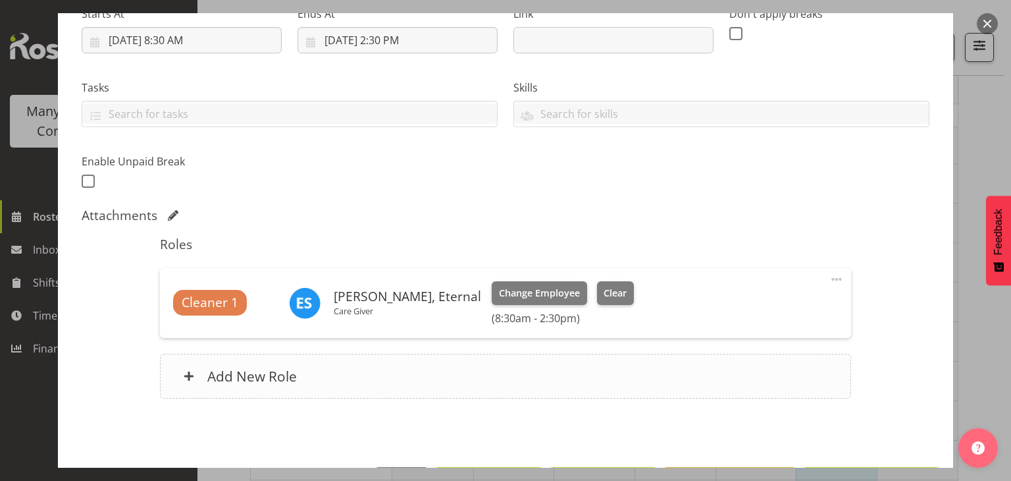
click at [188, 377] on span at bounding box center [189, 376] width 11 height 11
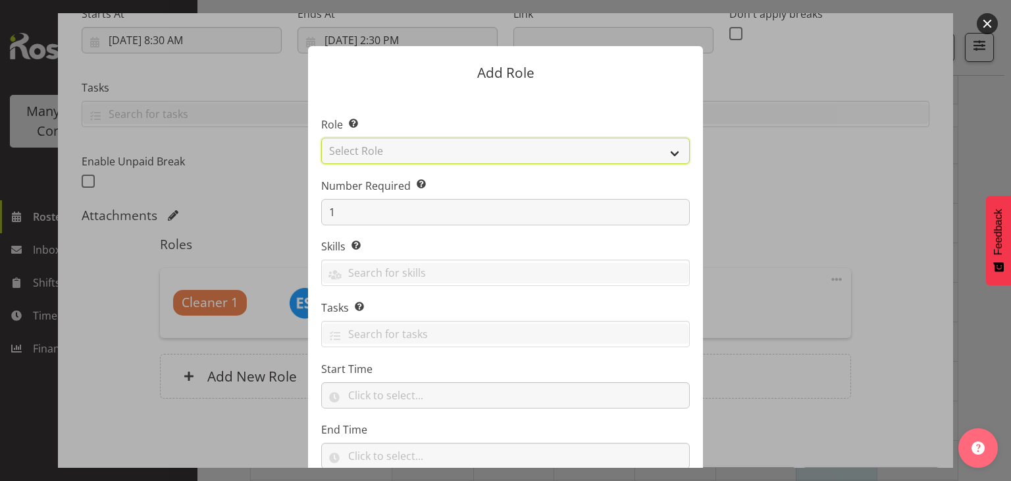
click at [666, 154] on select "Select Role Administrator Care Giver Cleaner [PERSON_NAME] Manager Nurse On-Cal…" at bounding box center [505, 151] width 369 height 26
select select "165"
click at [321, 138] on select "Select Role Administrator Care Giver Cleaner [PERSON_NAME] Manager Nurse On-Cal…" at bounding box center [505, 151] width 369 height 26
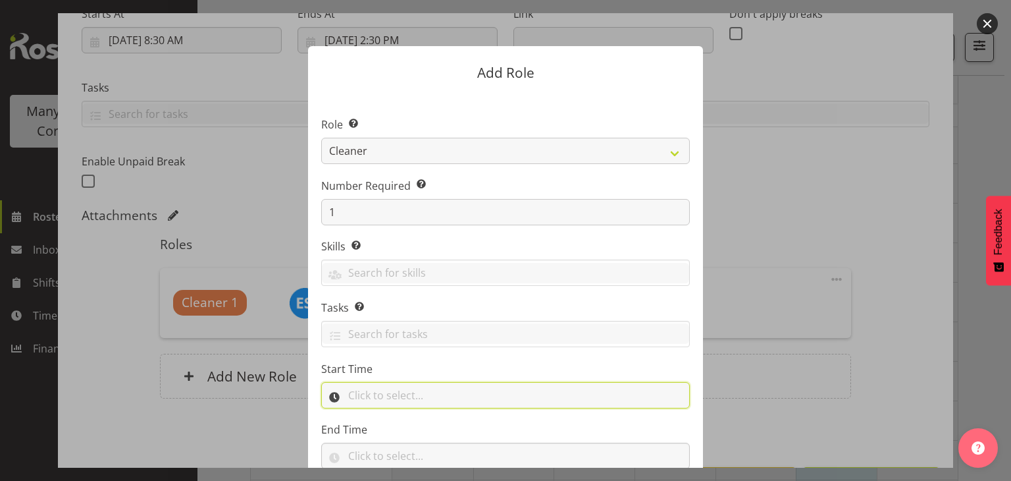
click at [423, 384] on input "text" at bounding box center [505, 395] width 369 height 26
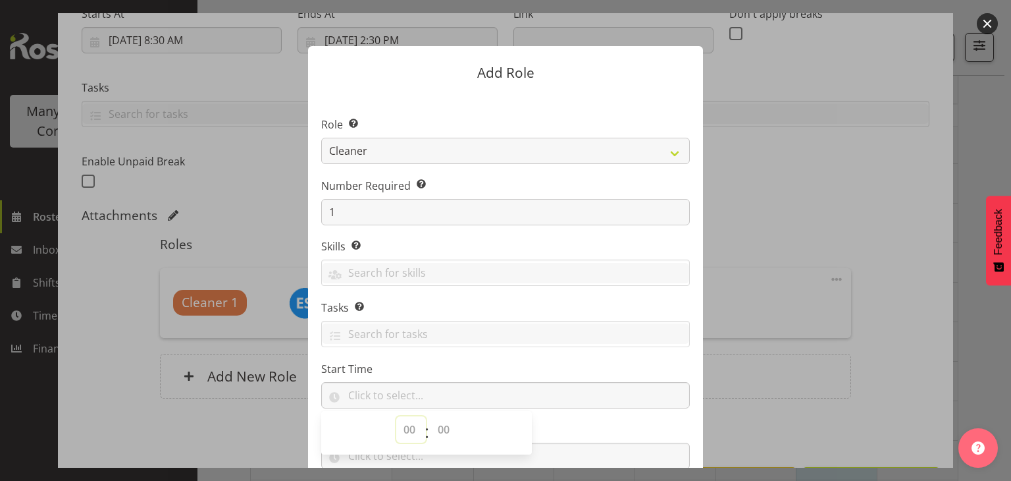
click at [402, 426] on select "00 00 01 02 03 04 05 06 07 08 09 10 11 12 13 14 15 16 17 18 19 20 21 22 23" at bounding box center [411, 429] width 30 height 26
select select "7"
click at [396, 416] on select "00 00 01 02 03 04 05 06 07 08 09 10 11 12 13 14 15 16 17 18 19 20 21 22 23" at bounding box center [411, 429] width 30 height 26
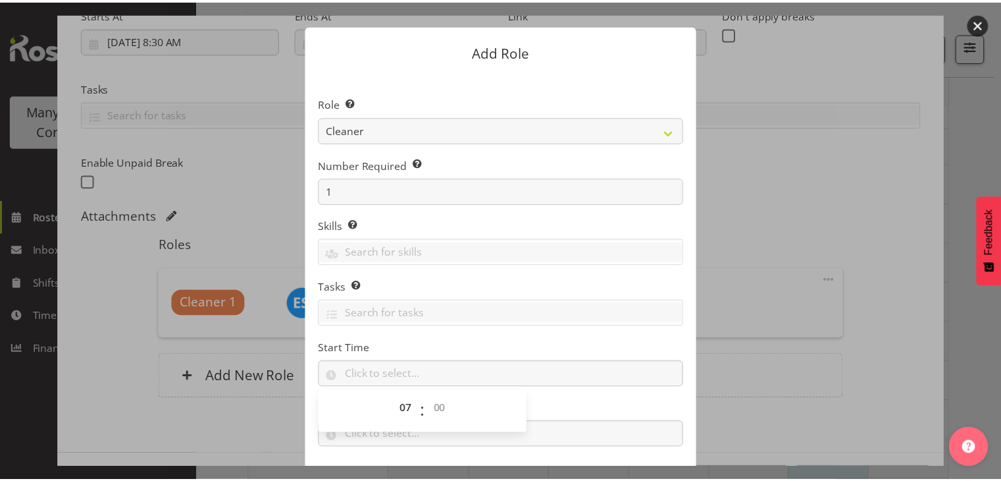
scroll to position [90, 0]
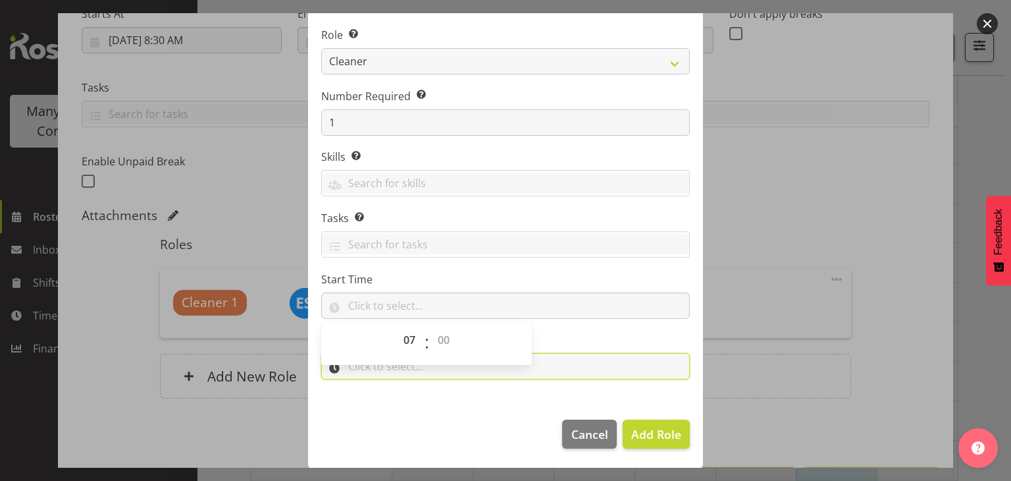
click at [537, 363] on input "text" at bounding box center [505, 366] width 369 height 26
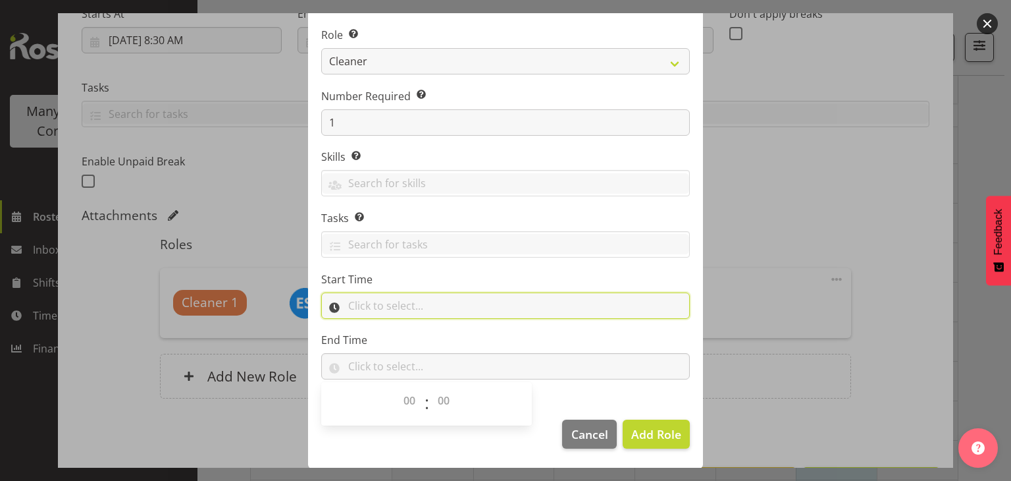
click at [433, 307] on input "text" at bounding box center [505, 305] width 369 height 26
click at [442, 341] on select "00 00 01 02 03 04 05 06 07 08 09 10 11 12 13 14 15 16 17 18 19 20 21 22 23 24 2…" at bounding box center [446, 340] width 30 height 26
select select "0"
click at [431, 327] on select "00 00 01 02 03 04 05 06 07 08 09 10 11 12 13 14 15 16 17 18 19 20 21 22 23 24 2…" at bounding box center [446, 340] width 30 height 26
type input "07:00"
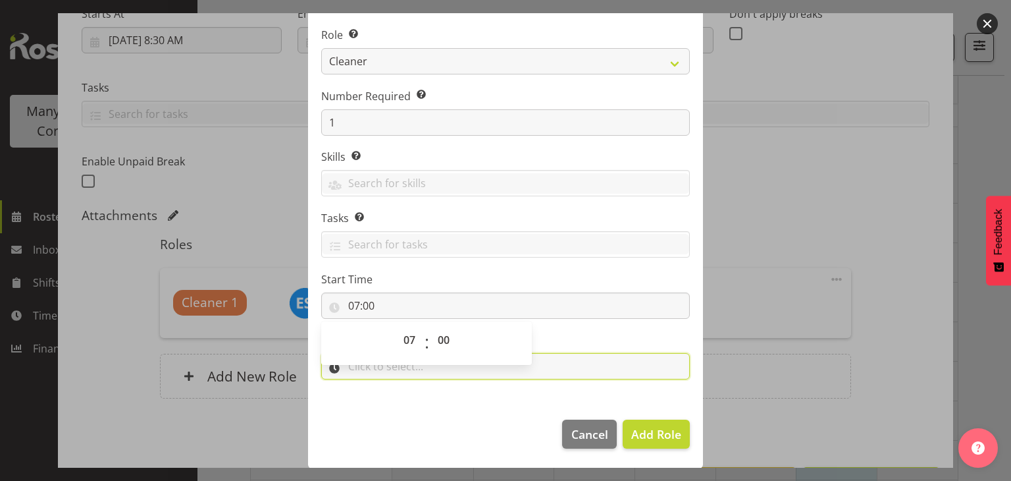
click at [409, 371] on input "text" at bounding box center [505, 366] width 369 height 26
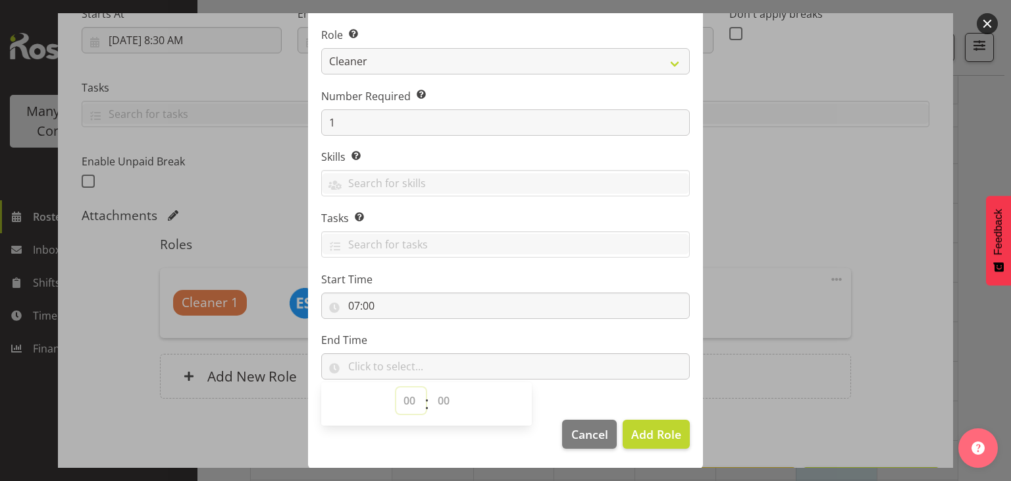
click at [401, 398] on select "00 00 01 02 03 04 05 06 07 08 09 10 11 12 13 14 15 16 17 18 19 20 21 22 23" at bounding box center [411, 400] width 30 height 26
select select "12"
click at [396, 387] on select "00 00 01 02 03 04 05 06 07 08 09 10 11 12 13 14 15 16 17 18 19 20 21 22 23" at bounding box center [411, 400] width 30 height 26
click at [434, 403] on select "00 00 01 02 03 04 05 06 07 08 09 10 11 12 13 14 15 16 17 18 19 20 21 22 23 24 2…" at bounding box center [446, 400] width 30 height 26
select select "0"
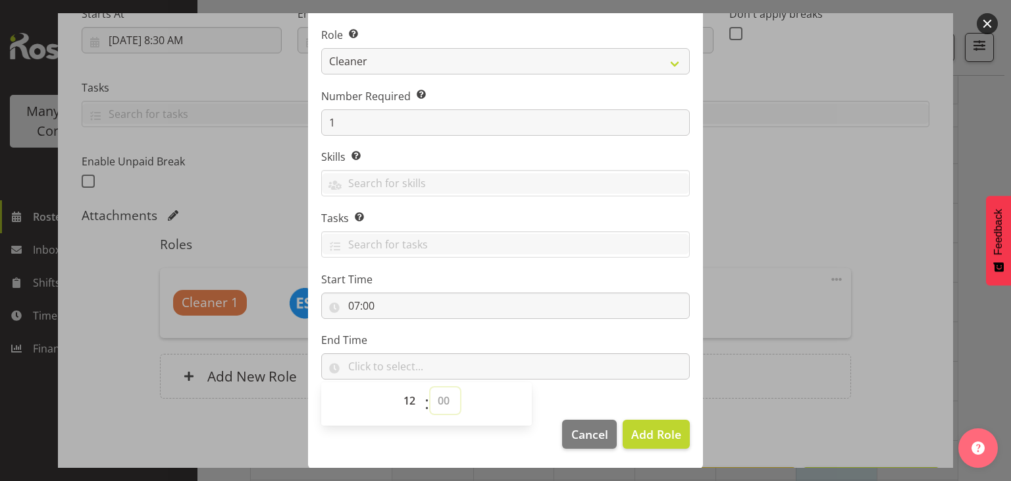
click at [431, 387] on select "00 00 01 02 03 04 05 06 07 08 09 10 11 12 13 14 15 16 17 18 19 20 21 22 23 24 2…" at bounding box center [446, 400] width 30 height 26
type input "12:00"
click at [635, 435] on span "Add Role" at bounding box center [656, 434] width 50 height 16
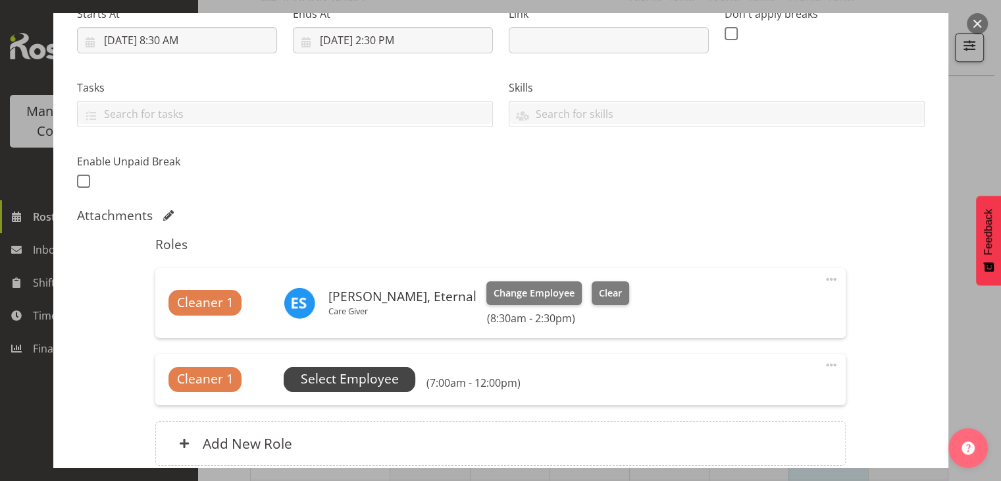
click at [389, 379] on span "Select Employee" at bounding box center [350, 378] width 98 height 19
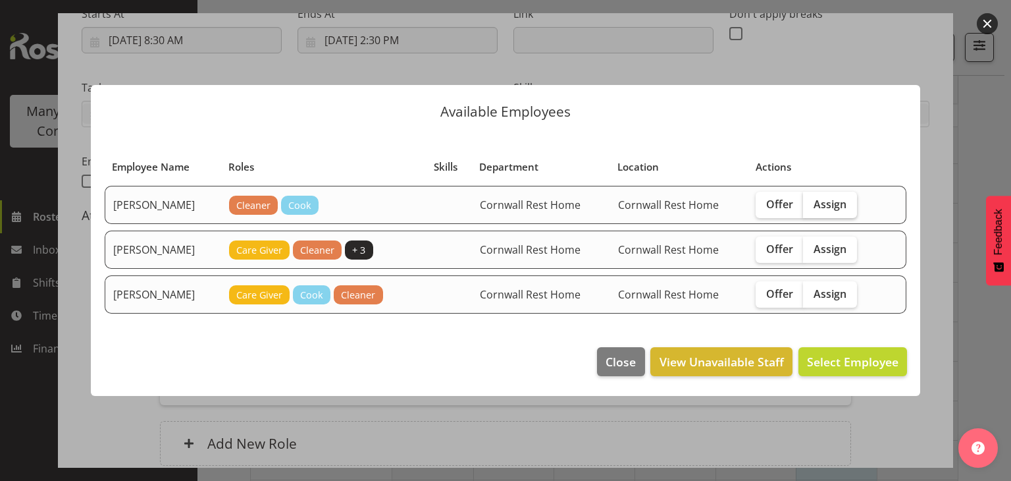
click at [837, 207] on span "Assign" at bounding box center [830, 204] width 33 height 13
click at [812, 207] on input "Assign" at bounding box center [807, 203] width 9 height 9
checkbox input "true"
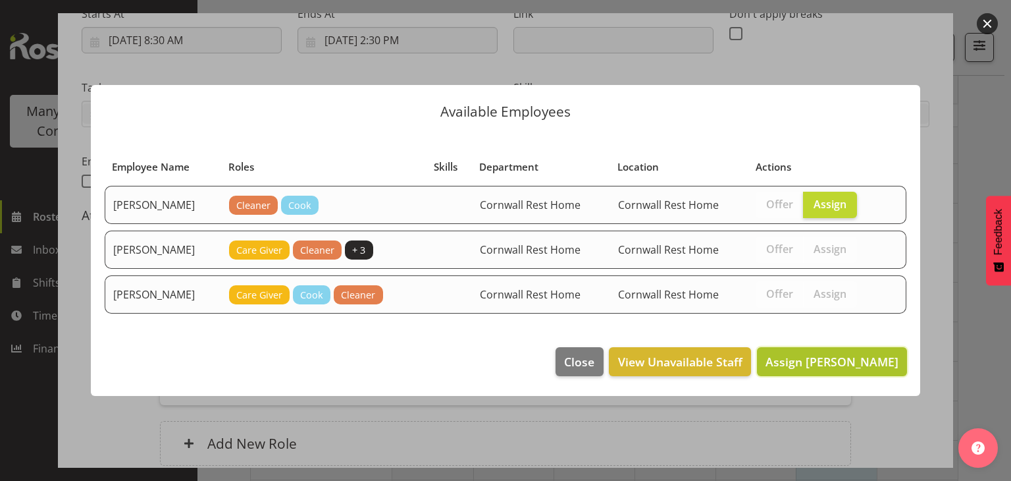
click at [820, 354] on span "Assign [PERSON_NAME]" at bounding box center [832, 362] width 133 height 16
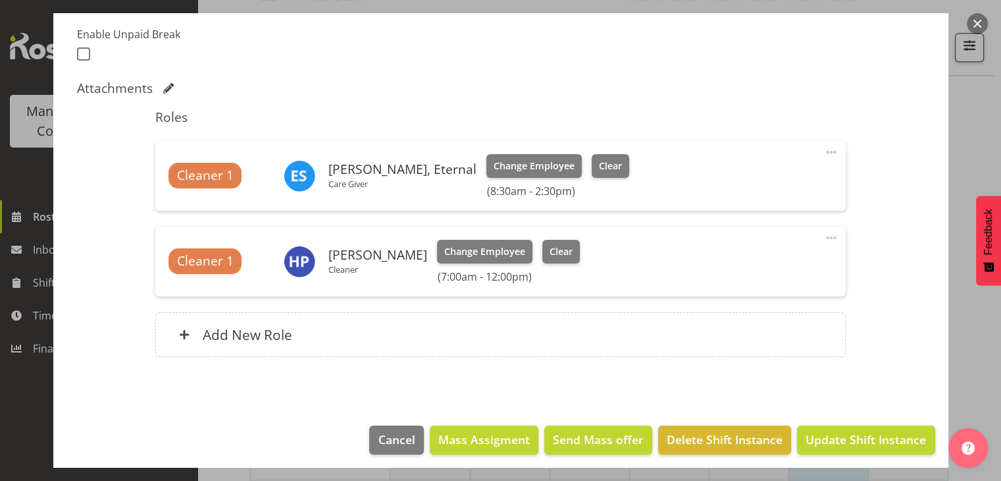
scroll to position [358, 0]
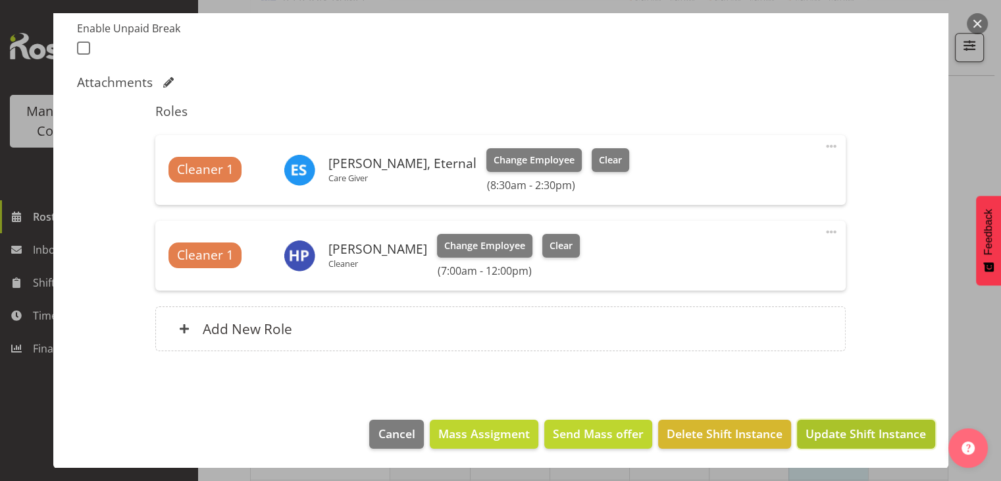
click at [853, 437] on span "Update Shift Instance" at bounding box center [866, 433] width 120 height 17
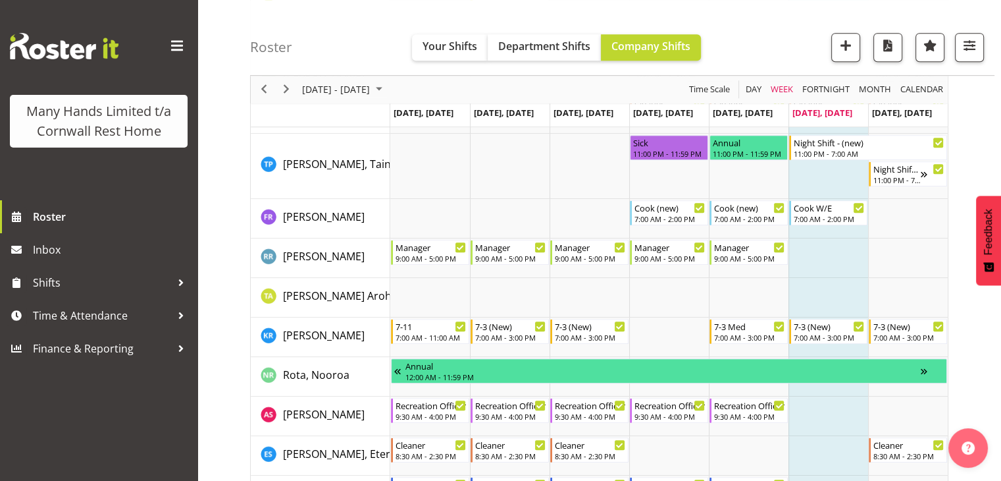
scroll to position [762, 0]
